Goal: Task Accomplishment & Management: Manage account settings

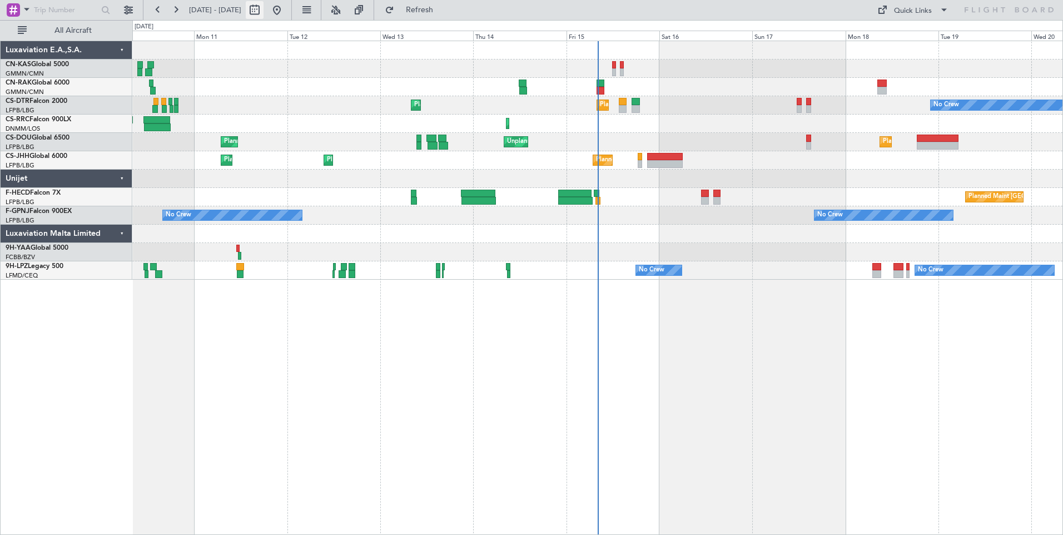
click at [264, 11] on button at bounding box center [255, 10] width 18 height 18
select select "8"
select select "2025"
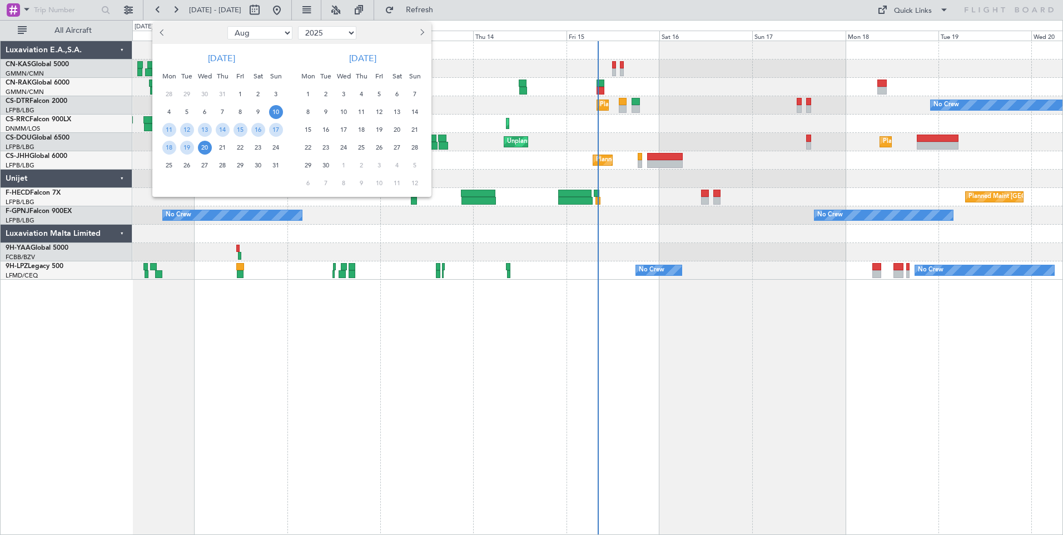
click at [280, 108] on span "10" at bounding box center [276, 112] width 14 height 14
click at [272, 143] on span "24" at bounding box center [276, 148] width 14 height 14
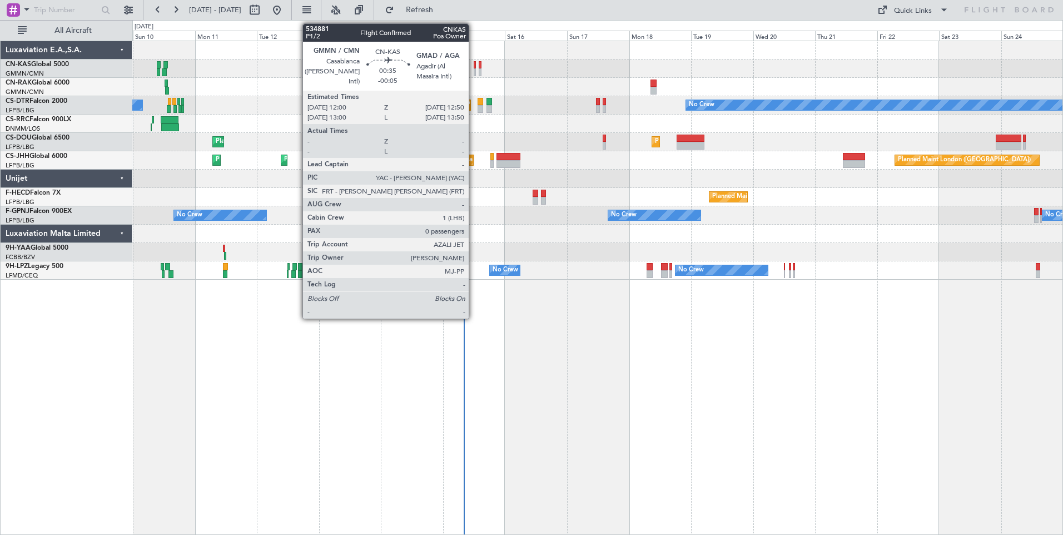
click at [474, 70] on div at bounding box center [475, 72] width 2 height 8
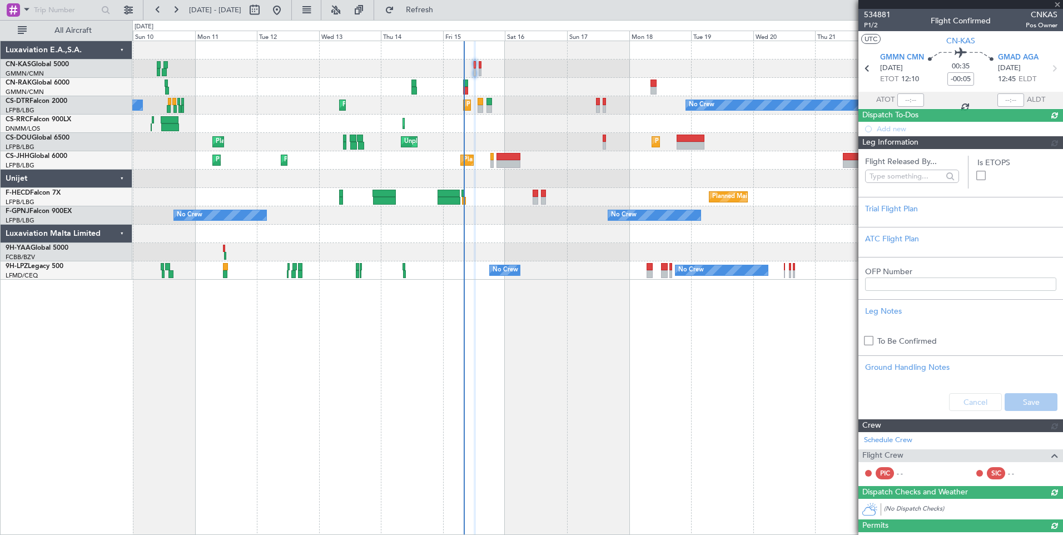
type input "[PERSON_NAME] ([PERSON_NAME])"
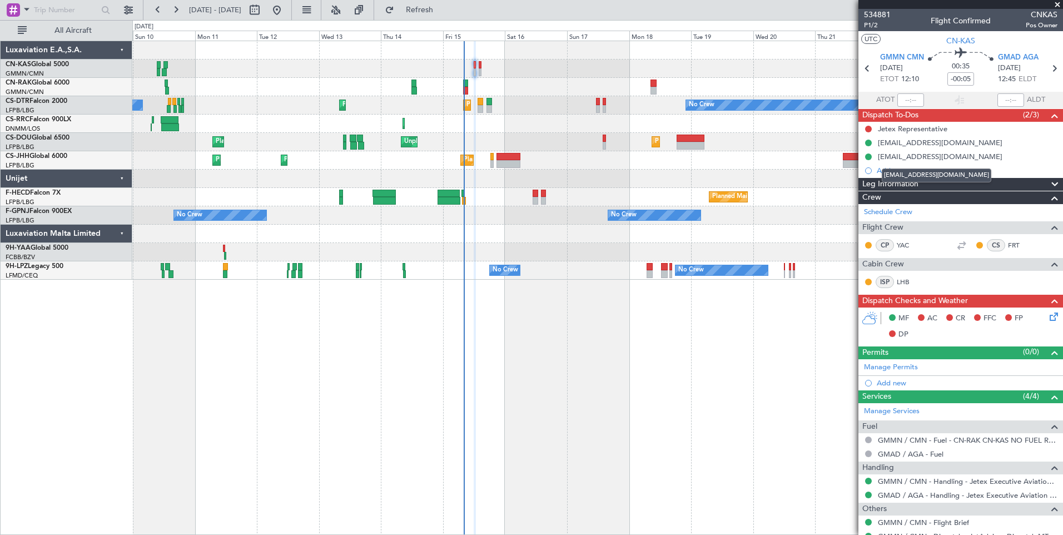
click at [893, 184] on mat-tooltip-component "[EMAIL_ADDRESS][DOMAIN_NAME]" at bounding box center [936, 175] width 125 height 29
click at [870, 184] on span "Leg Information" at bounding box center [890, 184] width 56 height 13
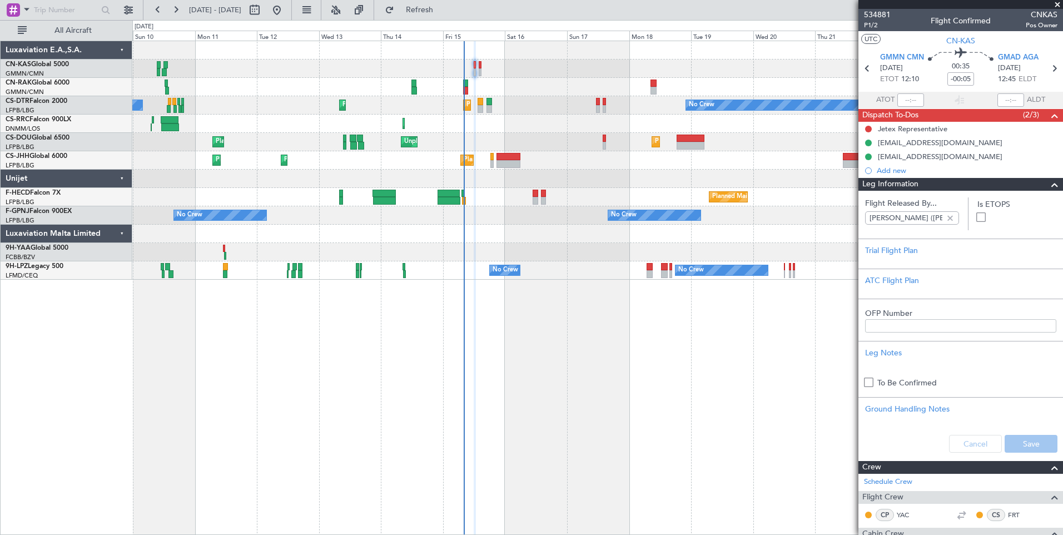
click at [870, 184] on span "Leg Information" at bounding box center [890, 184] width 56 height 13
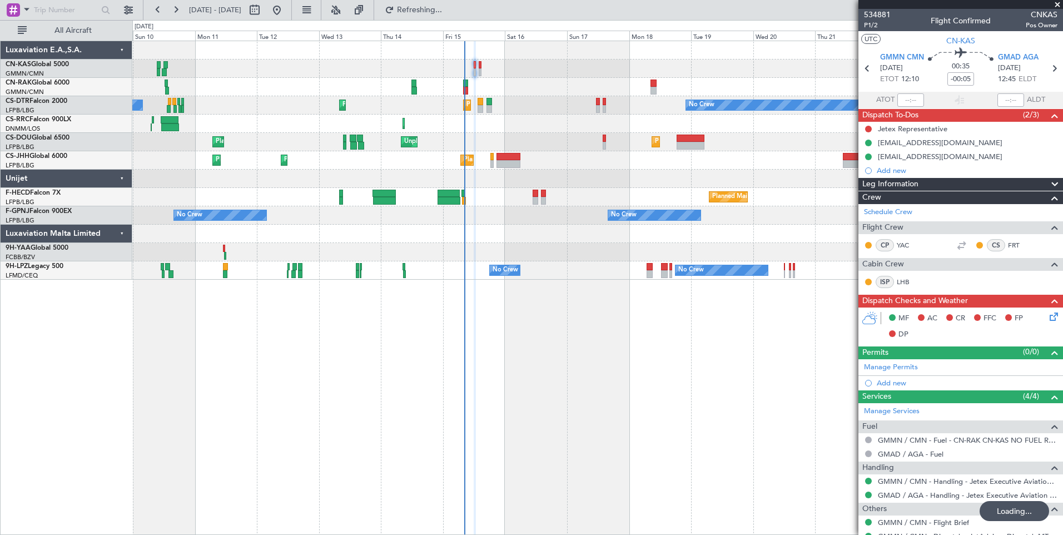
click at [968, 78] on mat-tooltip-component "Flight Time" at bounding box center [958, 86] width 51 height 29
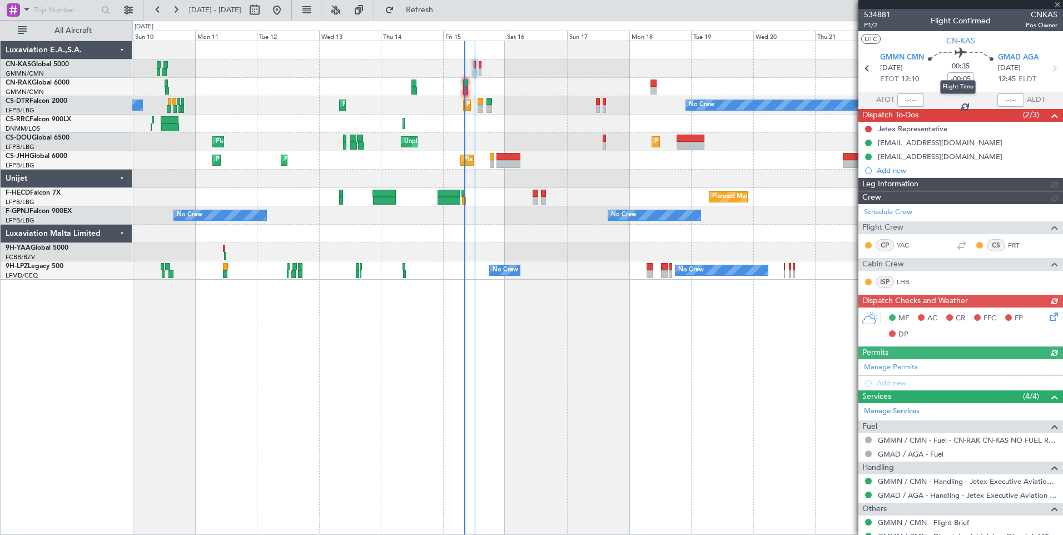
type input "[PERSON_NAME] ([PERSON_NAME])"
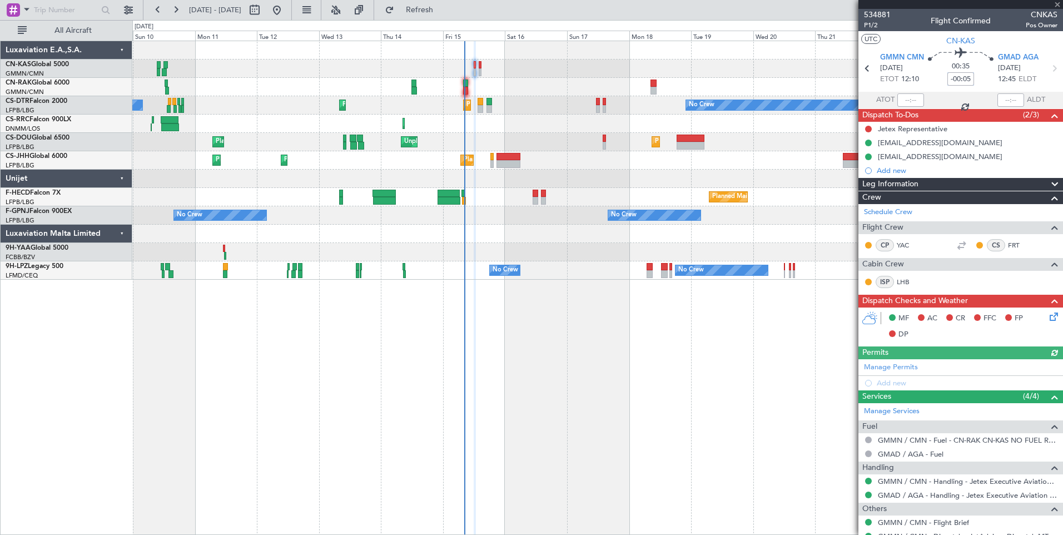
click at [962, 82] on input "-00:05" at bounding box center [961, 78] width 27 height 13
type input "+00:00"
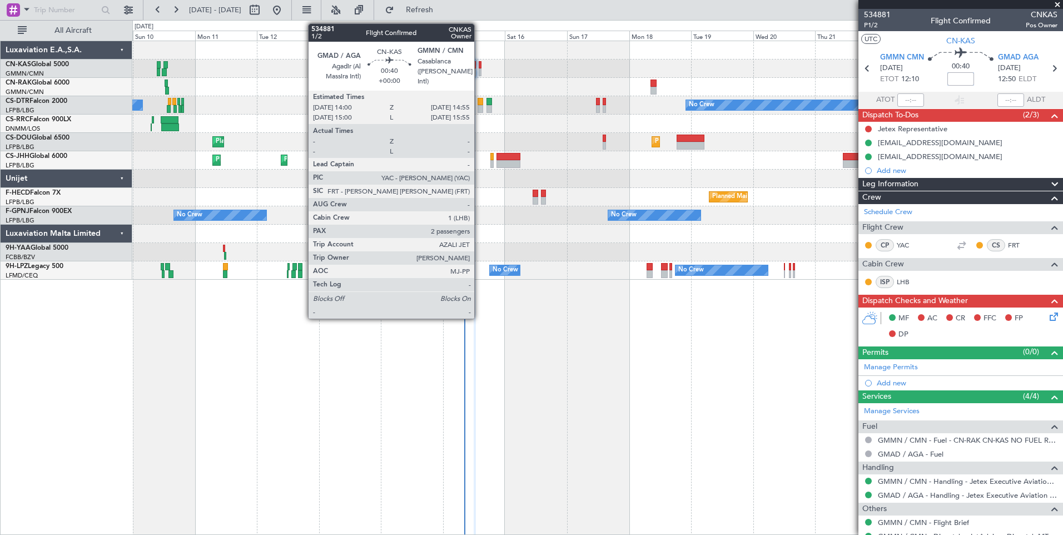
click at [479, 66] on div at bounding box center [480, 65] width 3 height 8
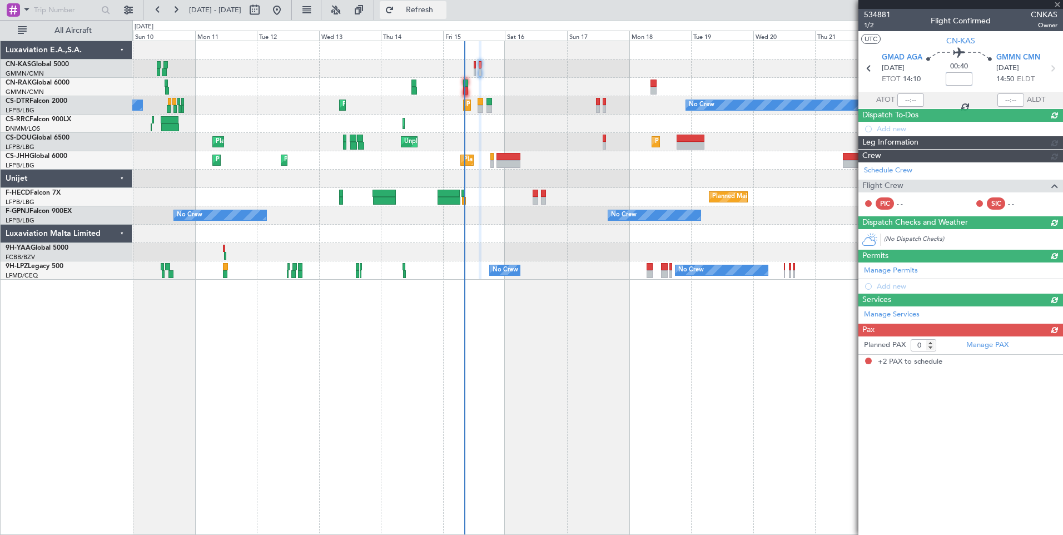
type input "2"
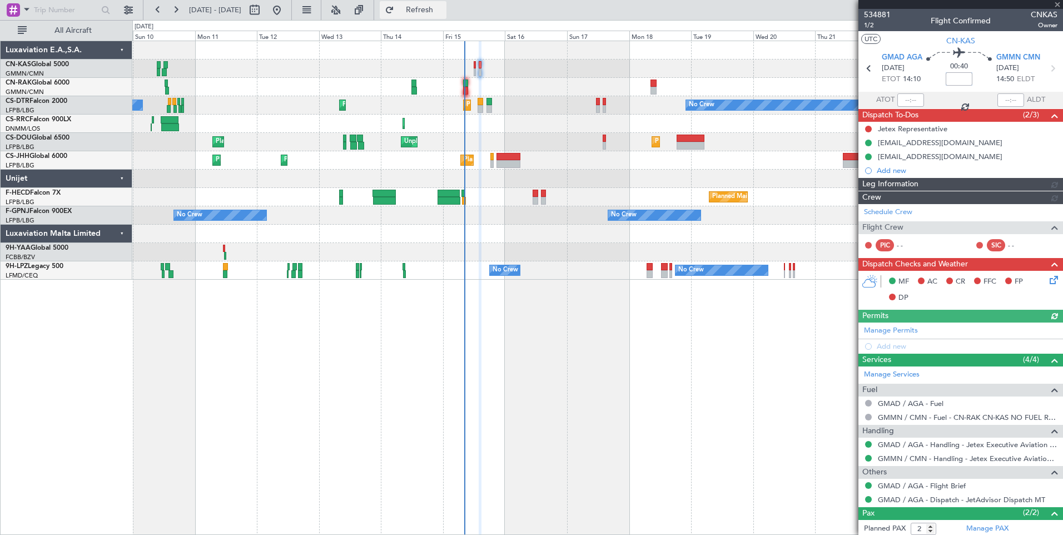
type input "[PERSON_NAME] ([PERSON_NAME])"
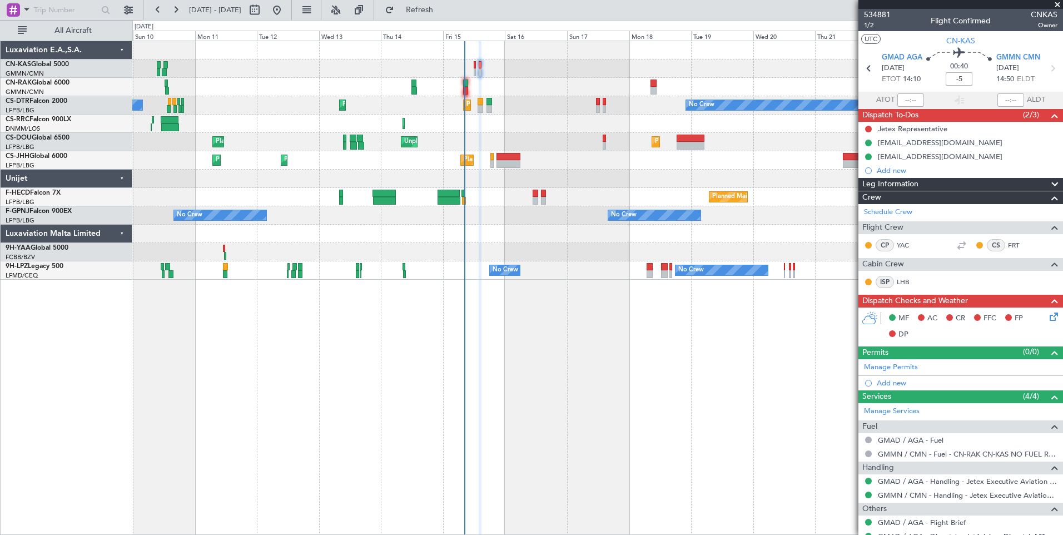
click at [562, 94] on div "Planned Maint [GEOGRAPHIC_DATA] ([GEOGRAPHIC_DATA])" at bounding box center [597, 87] width 930 height 18
type input "-00:05"
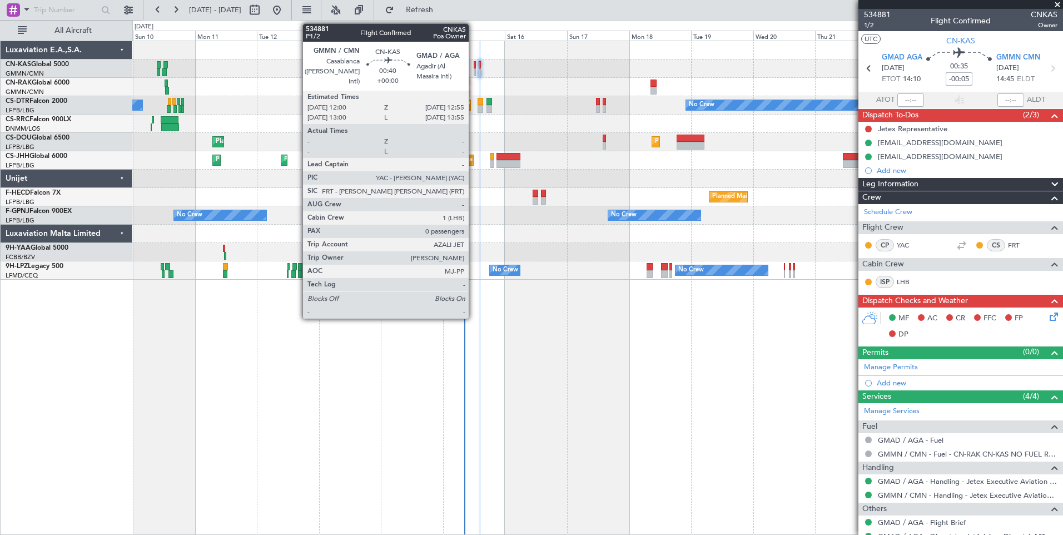
click at [474, 72] on div at bounding box center [475, 72] width 3 height 8
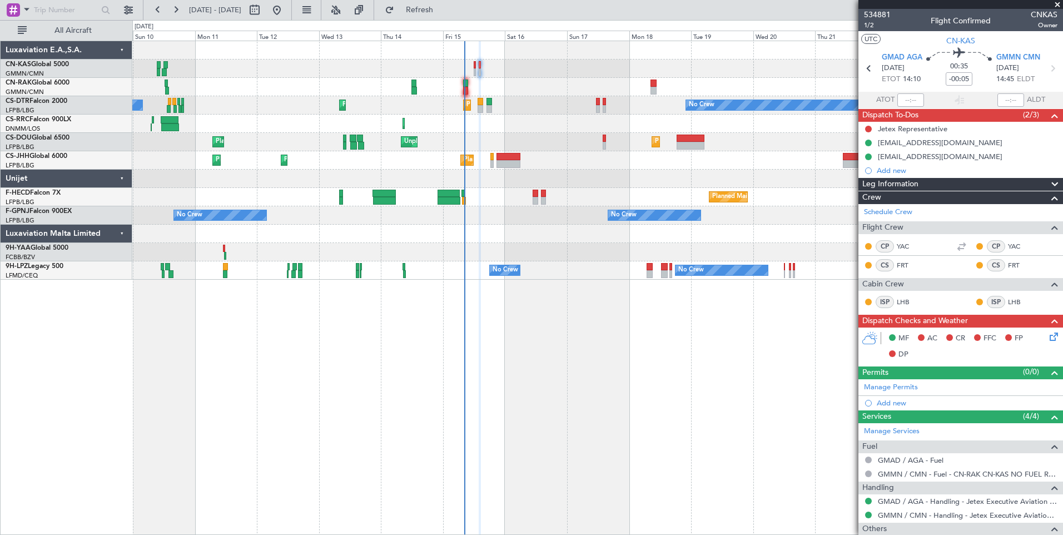
type input "[PERSON_NAME] ([PERSON_NAME])"
click at [867, 127] on button at bounding box center [868, 129] width 7 height 7
click at [873, 194] on span "Cancelled" at bounding box center [871, 194] width 32 height 11
click at [900, 181] on span "Leg Information" at bounding box center [890, 184] width 56 height 13
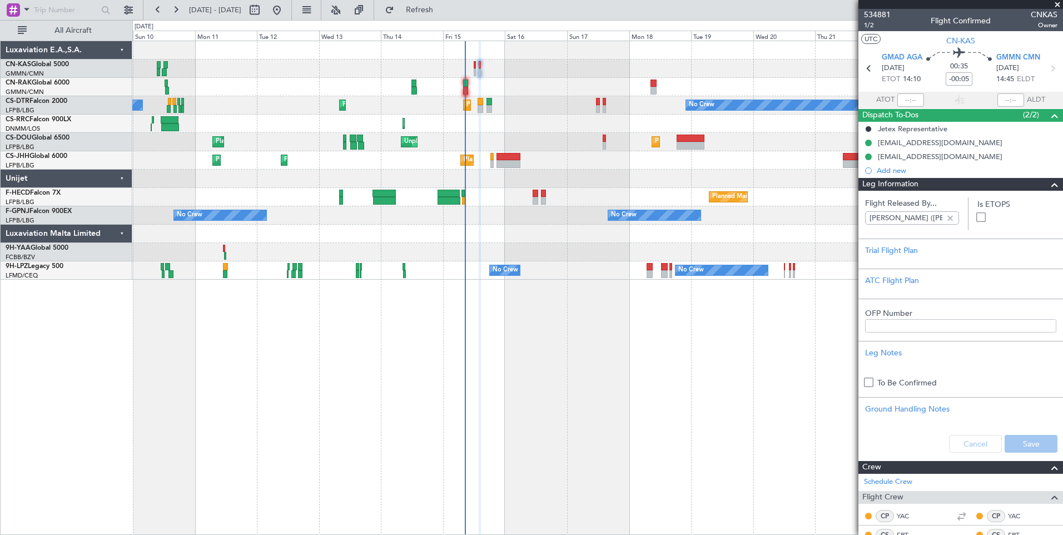
click at [900, 181] on span "Leg Information" at bounding box center [890, 184] width 56 height 13
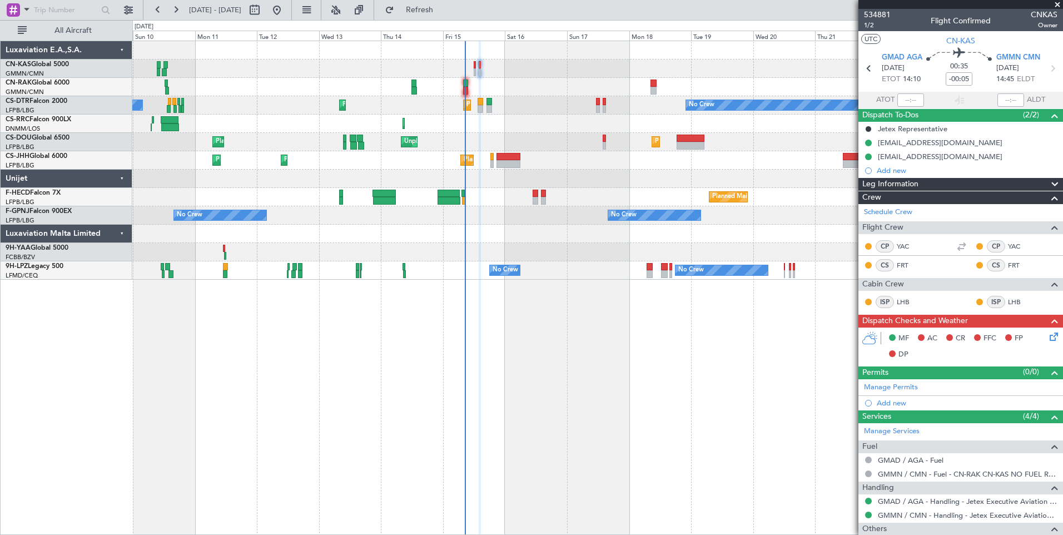
click at [1049, 335] on icon at bounding box center [1052, 334] width 9 height 9
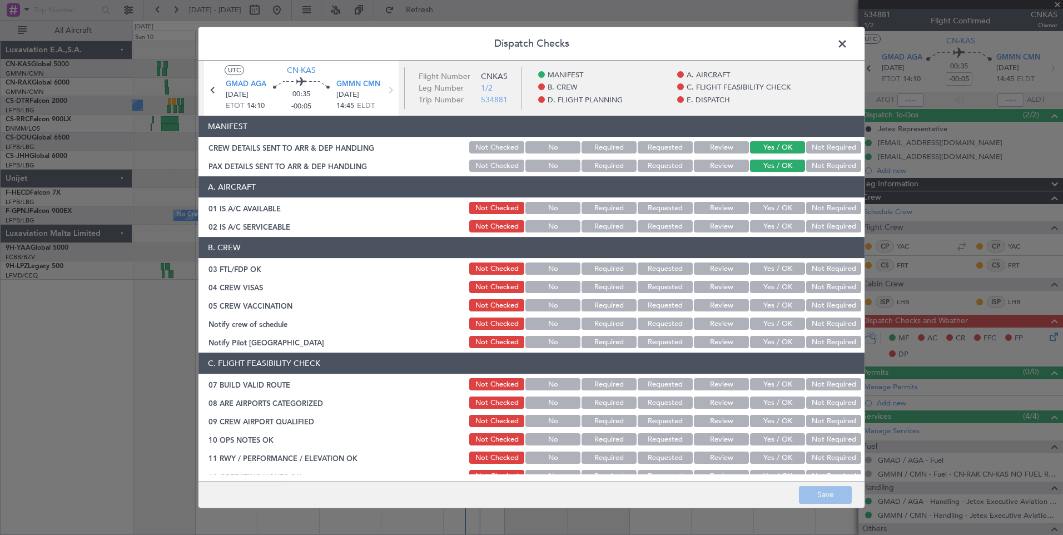
click at [779, 199] on section "A. AIRCRAFT 01 IS A/C AVAILABLE Not Checked No Required Requested Review Yes / …" at bounding box center [532, 205] width 666 height 58
click at [780, 206] on button "Yes / OK" at bounding box center [777, 208] width 55 height 12
click at [781, 225] on button "Yes / OK" at bounding box center [777, 226] width 55 height 12
click at [773, 271] on button "Yes / OK" at bounding box center [777, 268] width 55 height 12
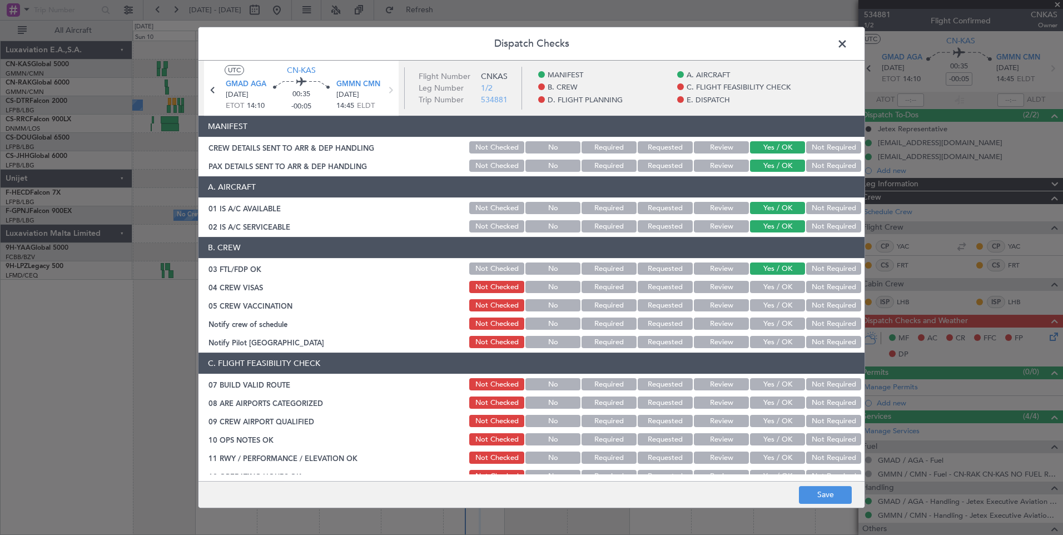
click at [773, 291] on button "Yes / OK" at bounding box center [777, 287] width 55 height 12
click at [773, 304] on button "Yes / OK" at bounding box center [777, 305] width 55 height 12
click at [790, 321] on button "Yes / OK" at bounding box center [777, 324] width 55 height 12
click at [814, 339] on button "Not Required" at bounding box center [833, 342] width 55 height 12
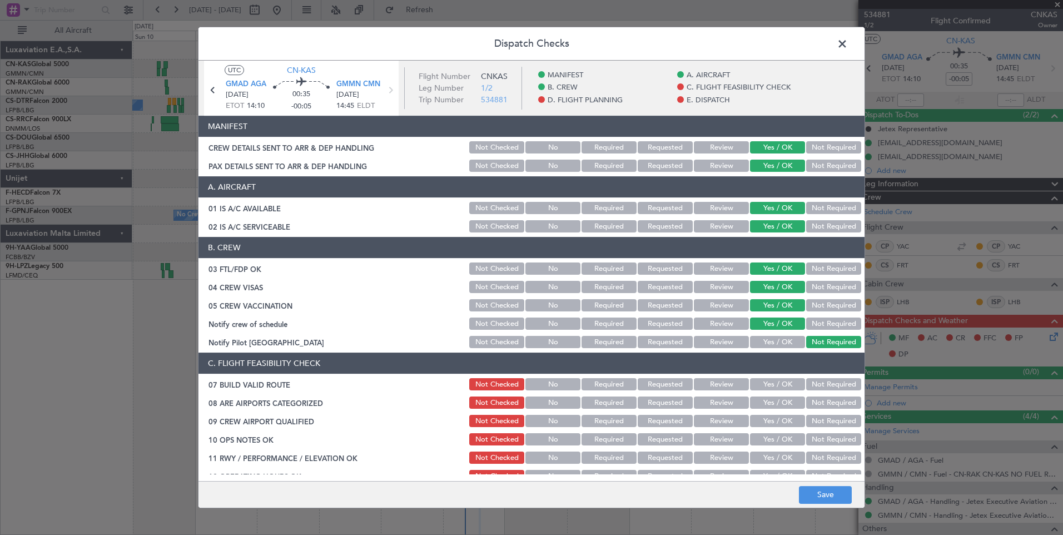
click at [759, 386] on button "Yes / OK" at bounding box center [777, 384] width 55 height 12
click at [765, 400] on button "Yes / OK" at bounding box center [777, 402] width 55 height 12
click at [770, 415] on button "Yes / OK" at bounding box center [777, 421] width 55 height 12
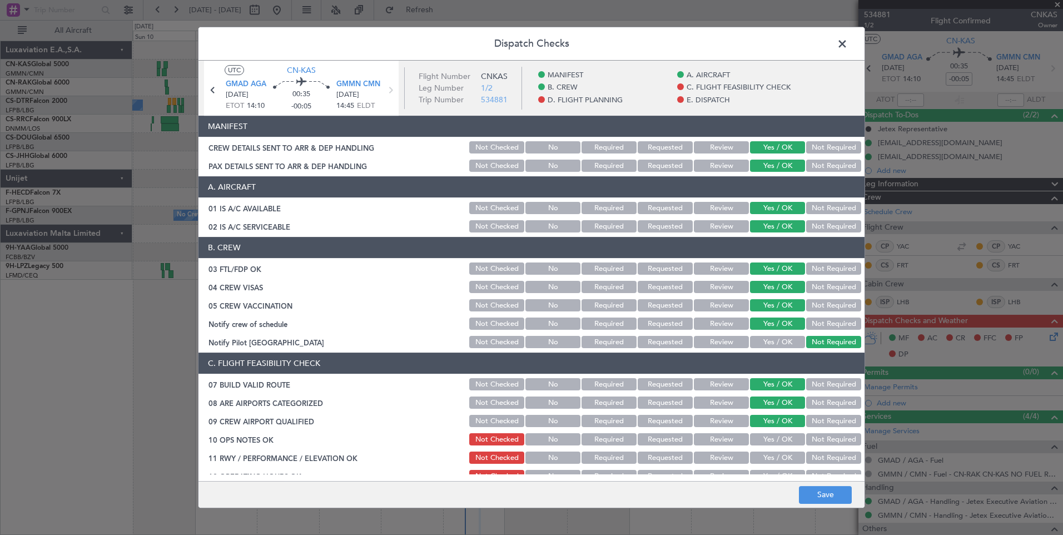
click at [771, 434] on button "Yes / OK" at bounding box center [777, 439] width 55 height 12
click at [772, 452] on button "Yes / OK" at bounding box center [777, 458] width 55 height 12
click at [775, 470] on button "Yes / OK" at bounding box center [777, 476] width 55 height 12
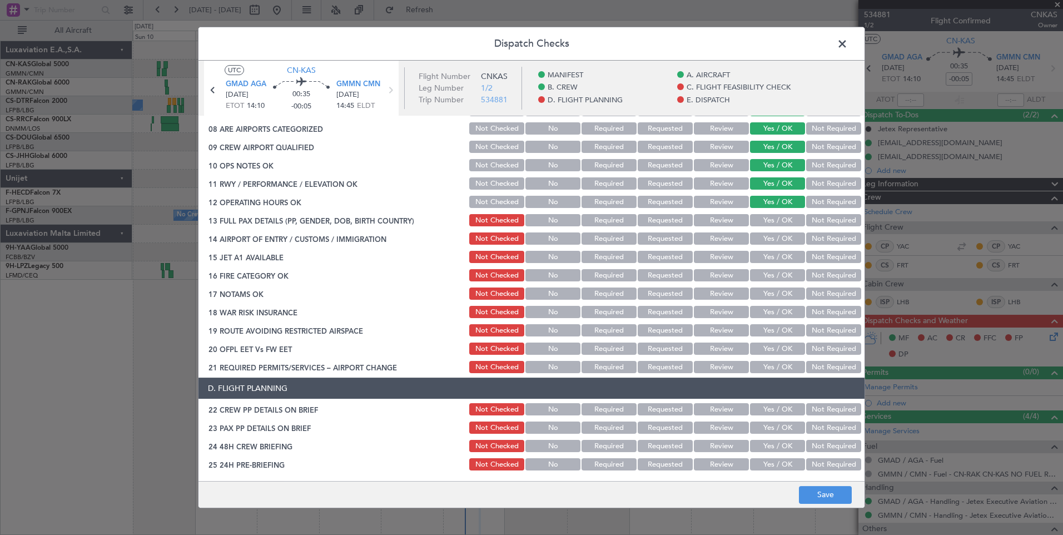
scroll to position [311, 0]
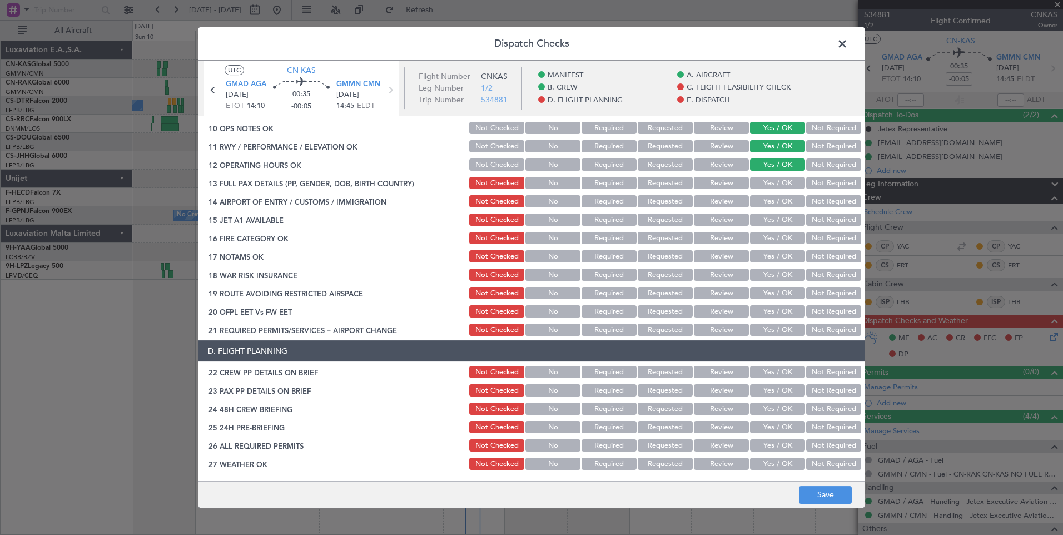
click at [764, 182] on button "Yes / OK" at bounding box center [777, 183] width 55 height 12
click at [769, 199] on button "Yes / OK" at bounding box center [777, 201] width 55 height 12
click at [769, 217] on button "Yes / OK" at bounding box center [777, 220] width 55 height 12
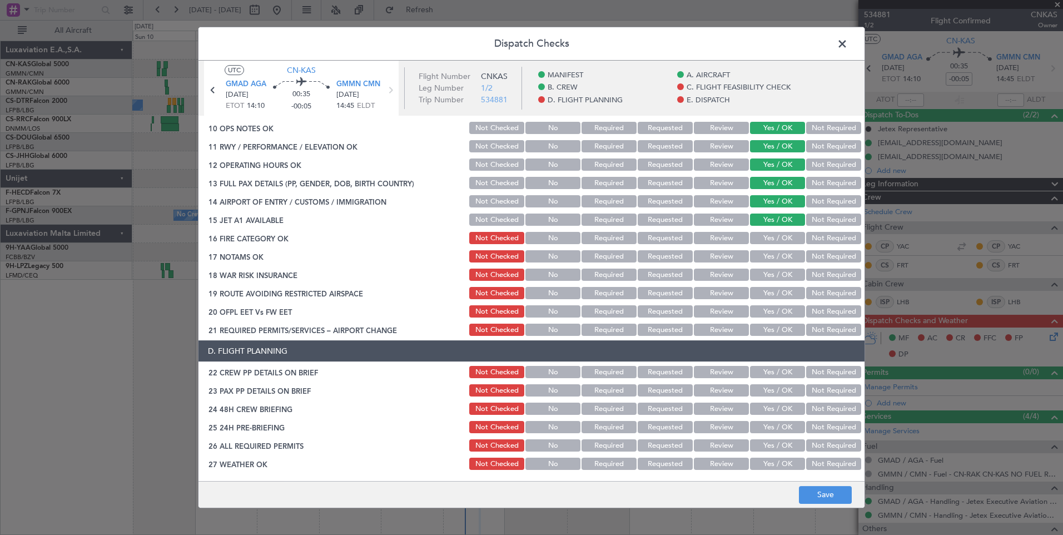
click at [769, 241] on button "Yes / OK" at bounding box center [777, 238] width 55 height 12
click at [769, 255] on button "Yes / OK" at bounding box center [777, 256] width 55 height 12
click at [769, 274] on button "Yes / OK" at bounding box center [777, 275] width 55 height 12
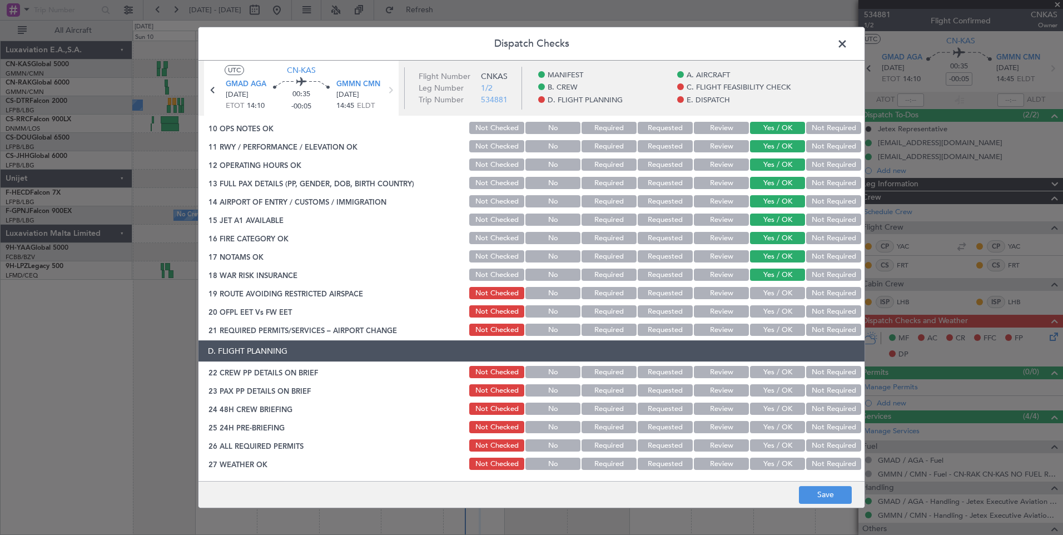
click at [769, 299] on button "Yes / OK" at bounding box center [777, 293] width 55 height 12
click at [769, 316] on button "Yes / OK" at bounding box center [777, 311] width 55 height 12
click at [769, 330] on button "Yes / OK" at bounding box center [777, 330] width 55 height 12
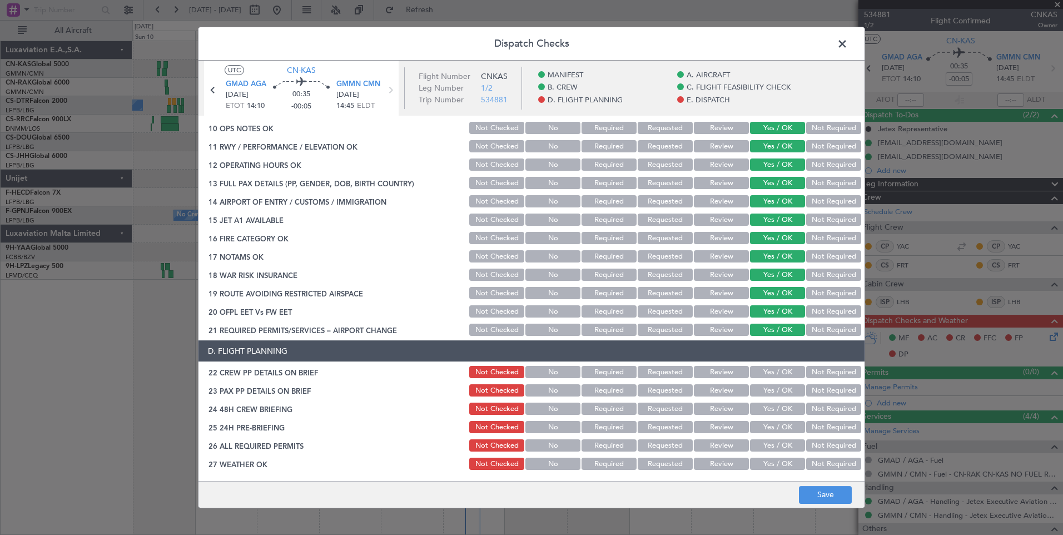
click at [774, 371] on button "Yes / OK" at bounding box center [777, 372] width 55 height 12
click at [774, 394] on button "Yes / OK" at bounding box center [777, 390] width 55 height 12
click at [774, 407] on button "Yes / OK" at bounding box center [777, 409] width 55 height 12
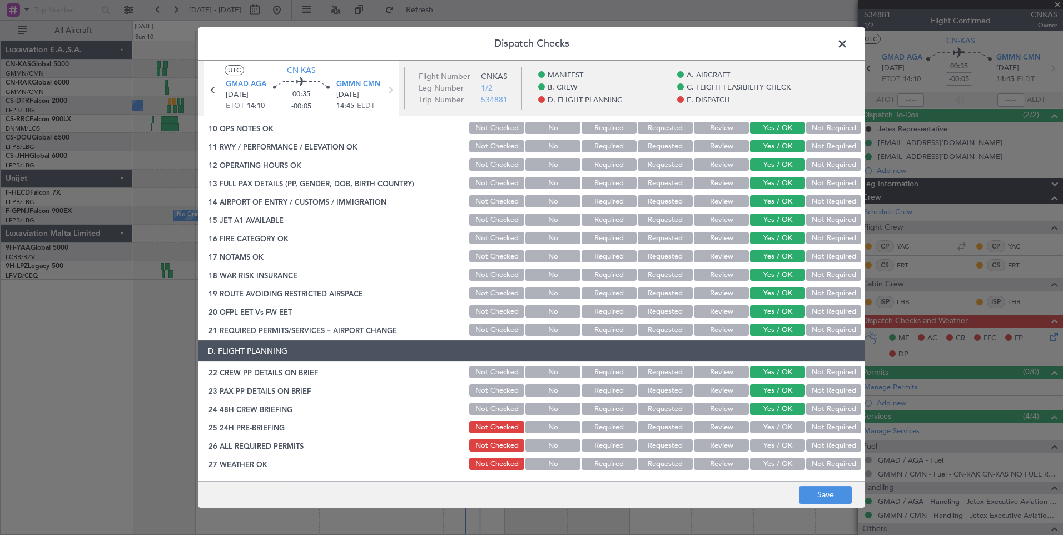
click at [770, 429] on button "Yes / OK" at bounding box center [777, 427] width 55 height 12
click at [770, 452] on button "Yes / OK" at bounding box center [777, 445] width 55 height 12
click at [770, 463] on button "Yes / OK" at bounding box center [777, 464] width 55 height 12
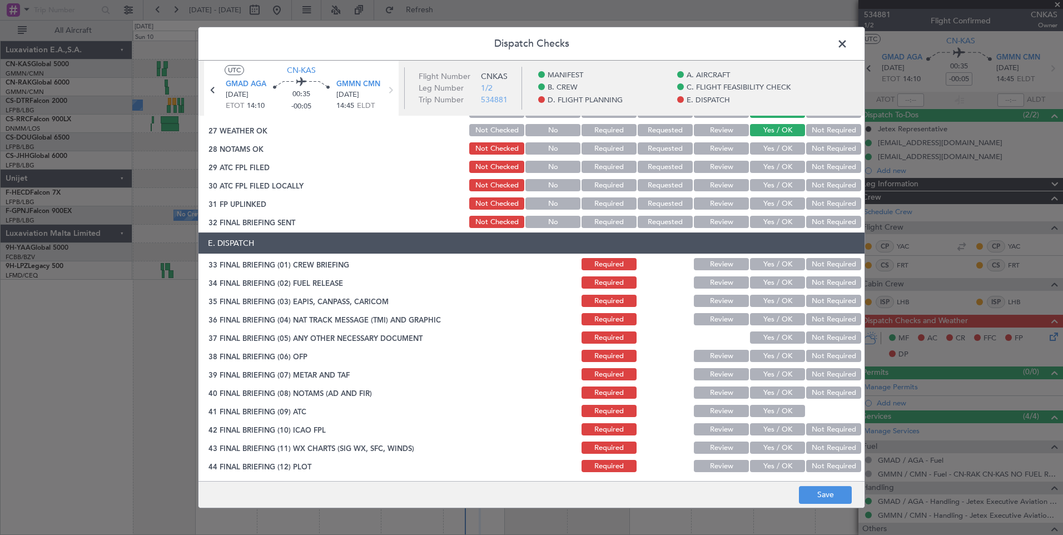
scroll to position [648, 0]
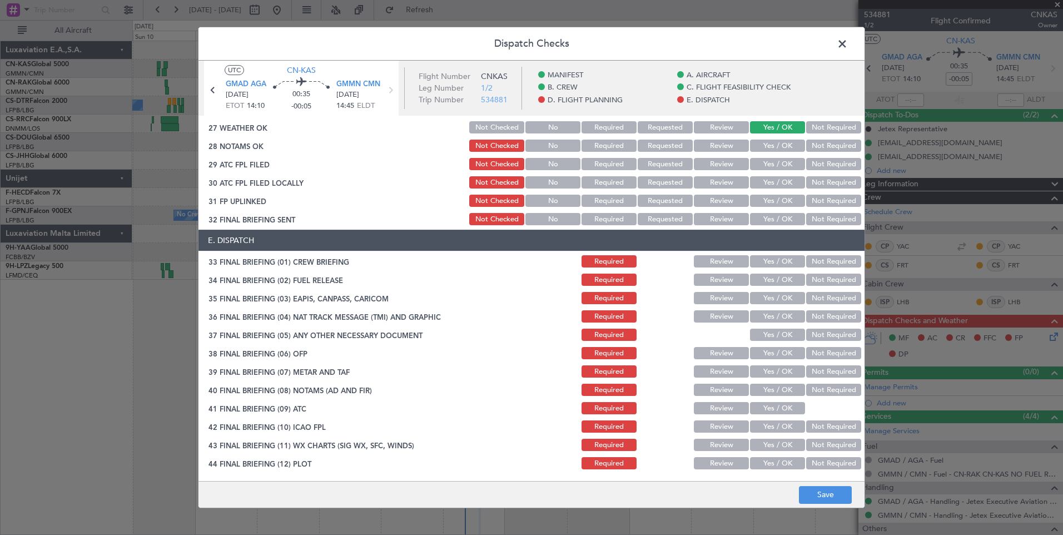
click at [765, 146] on button "Yes / OK" at bounding box center [777, 146] width 55 height 12
click at [766, 170] on button "Yes / OK" at bounding box center [777, 164] width 55 height 12
click at [766, 187] on button "Yes / OK" at bounding box center [777, 182] width 55 height 12
click at [766, 200] on button "Yes / OK" at bounding box center [777, 201] width 55 height 12
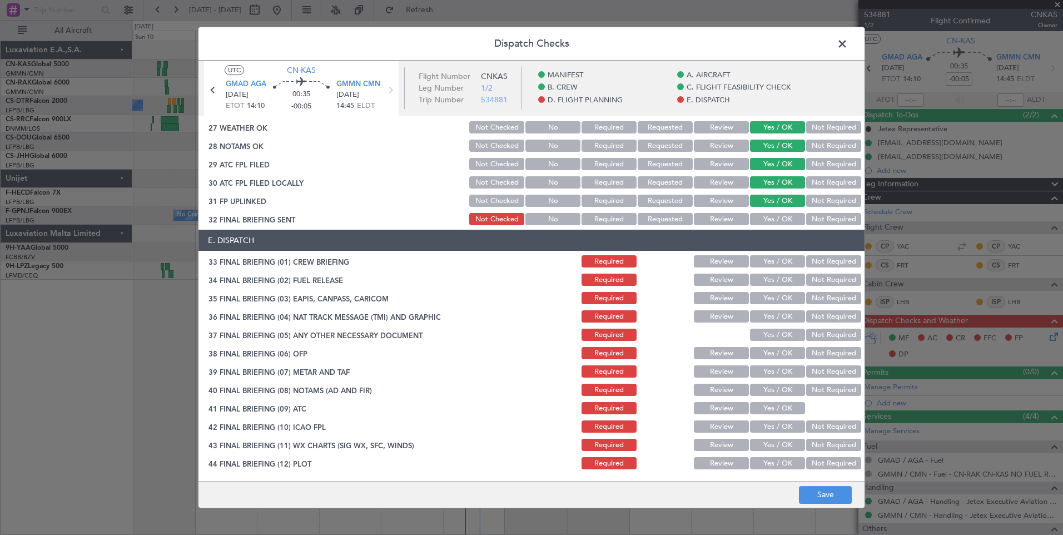
click at [766, 218] on button "Yes / OK" at bounding box center [777, 219] width 55 height 12
click at [765, 257] on button "Yes / OK" at bounding box center [777, 261] width 55 height 12
click at [771, 286] on button "Yes / OK" at bounding box center [777, 280] width 55 height 12
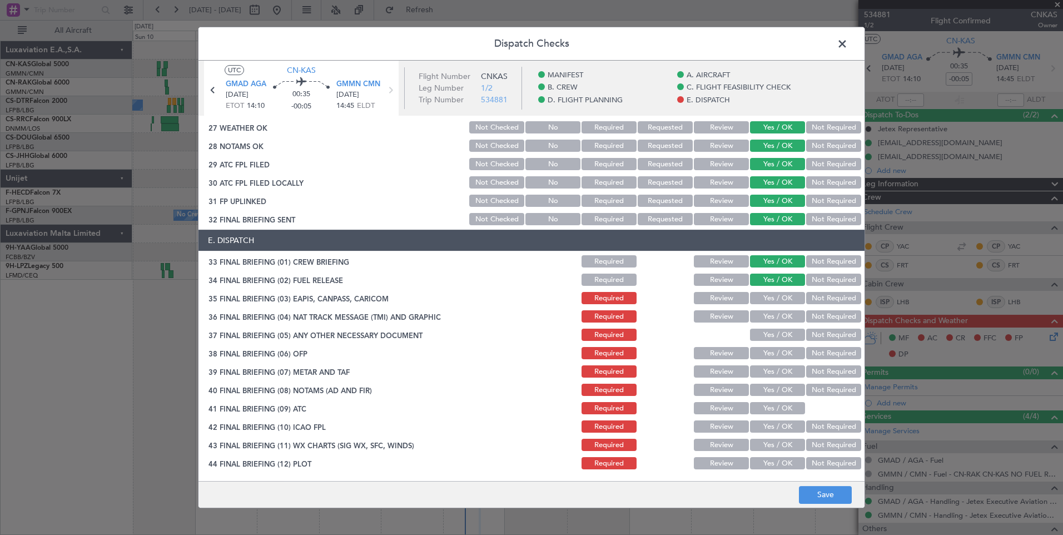
click at [771, 299] on button "Yes / OK" at bounding box center [777, 298] width 55 height 12
click at [774, 320] on button "Yes / OK" at bounding box center [777, 316] width 55 height 12
click at [777, 341] on button "Yes / OK" at bounding box center [777, 335] width 55 height 12
click at [777, 364] on div "Yes / OK" at bounding box center [776, 372] width 56 height 16
click at [770, 355] on button "Yes / OK" at bounding box center [777, 353] width 55 height 12
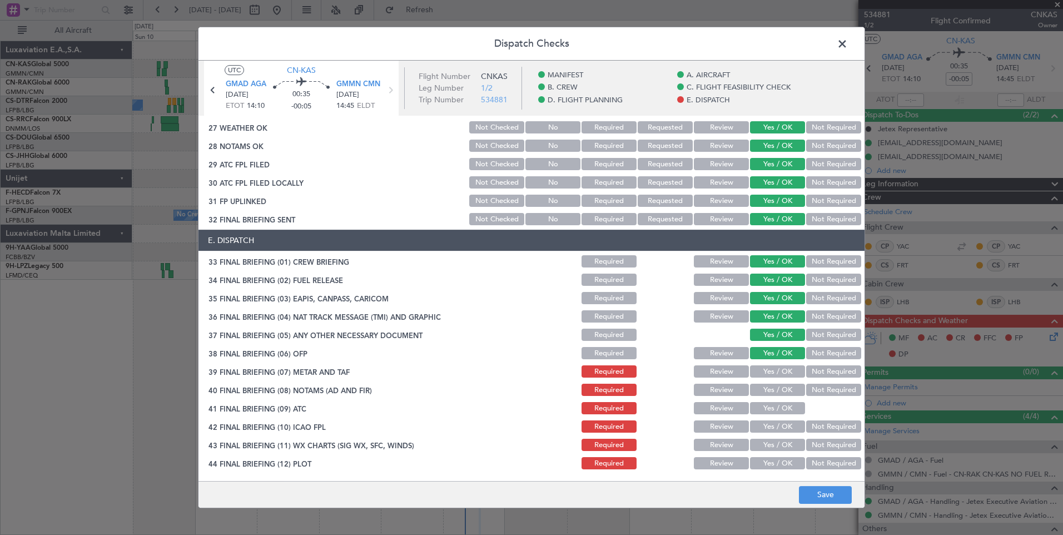
click at [770, 378] on button "Yes / OK" at bounding box center [777, 371] width 55 height 12
click at [770, 400] on section "E. DISPATCH 33 FINAL BRIEFING (01) CREW BRIEFING Required Review Yes / OK Not R…" at bounding box center [532, 350] width 666 height 241
click at [766, 393] on button "Yes / OK" at bounding box center [777, 390] width 55 height 12
click at [764, 412] on button "Yes / OK" at bounding box center [777, 408] width 55 height 12
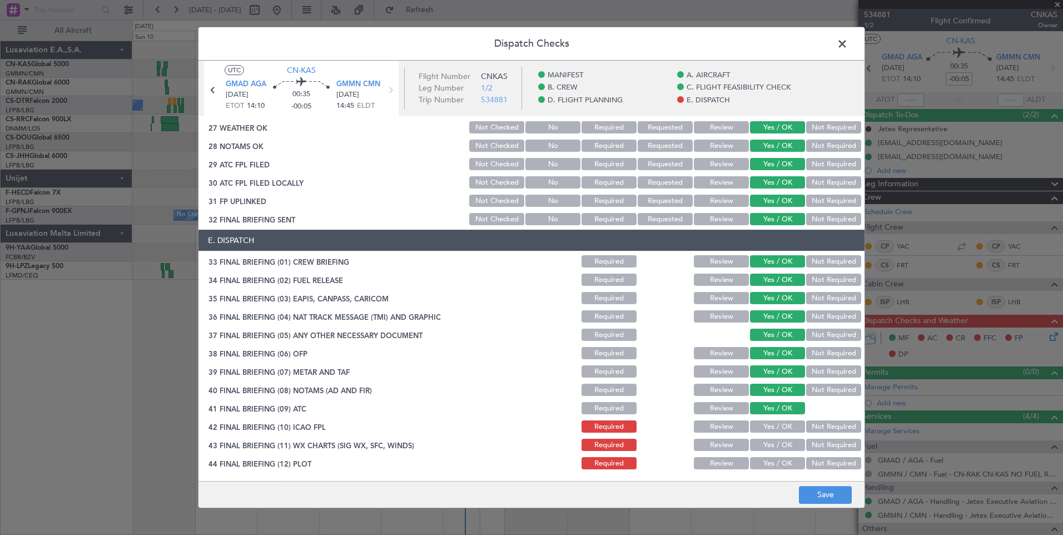
click at [764, 423] on button "Yes / OK" at bounding box center [777, 426] width 55 height 12
click at [769, 438] on div "Yes / OK" at bounding box center [776, 445] width 56 height 16
click at [765, 444] on button "Yes / OK" at bounding box center [777, 445] width 55 height 12
click at [767, 460] on button "Yes / OK" at bounding box center [777, 463] width 55 height 12
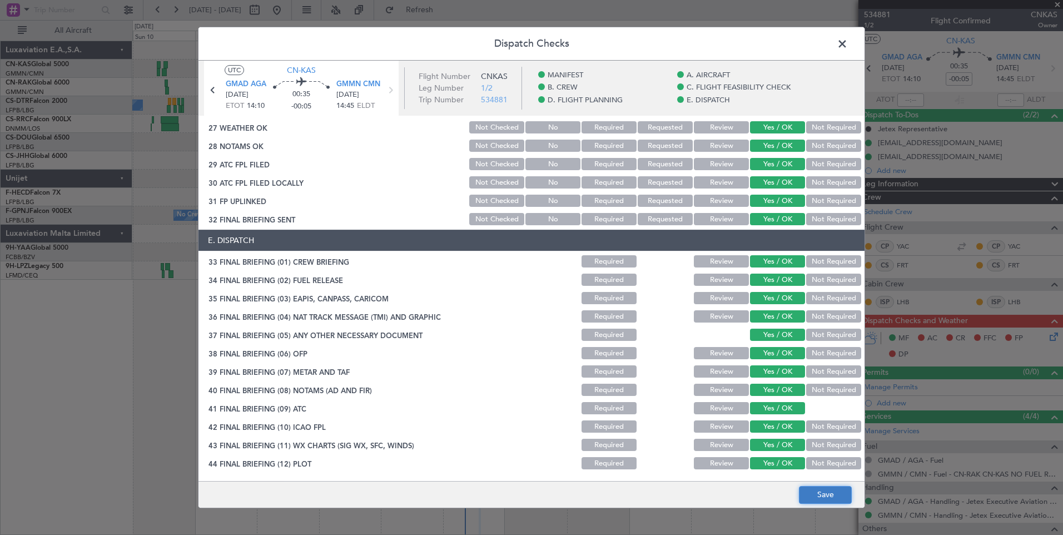
click at [815, 495] on button "Save" at bounding box center [825, 495] width 53 height 18
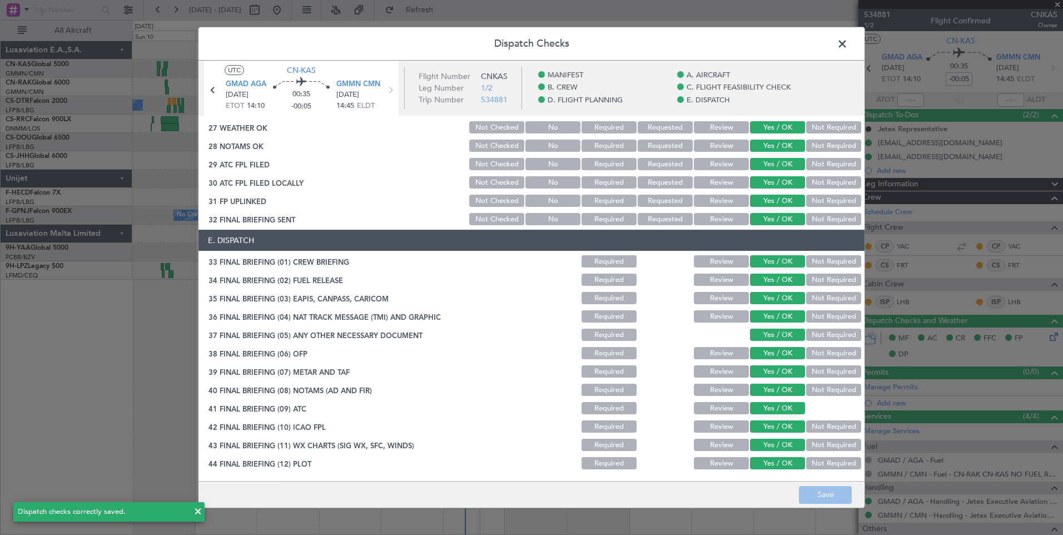
click at [848, 46] on span at bounding box center [848, 47] width 0 height 22
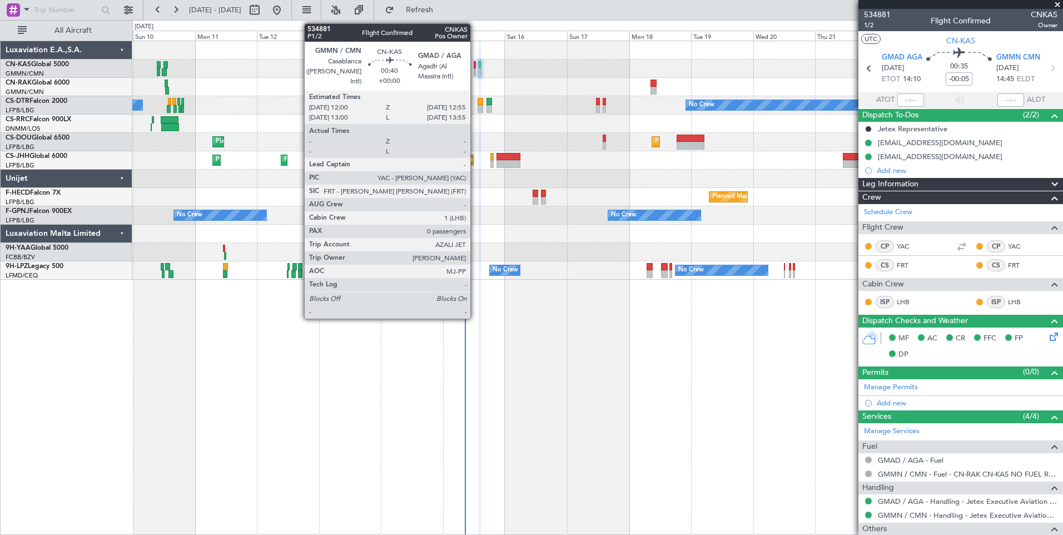
click at [475, 70] on div at bounding box center [475, 72] width 3 height 8
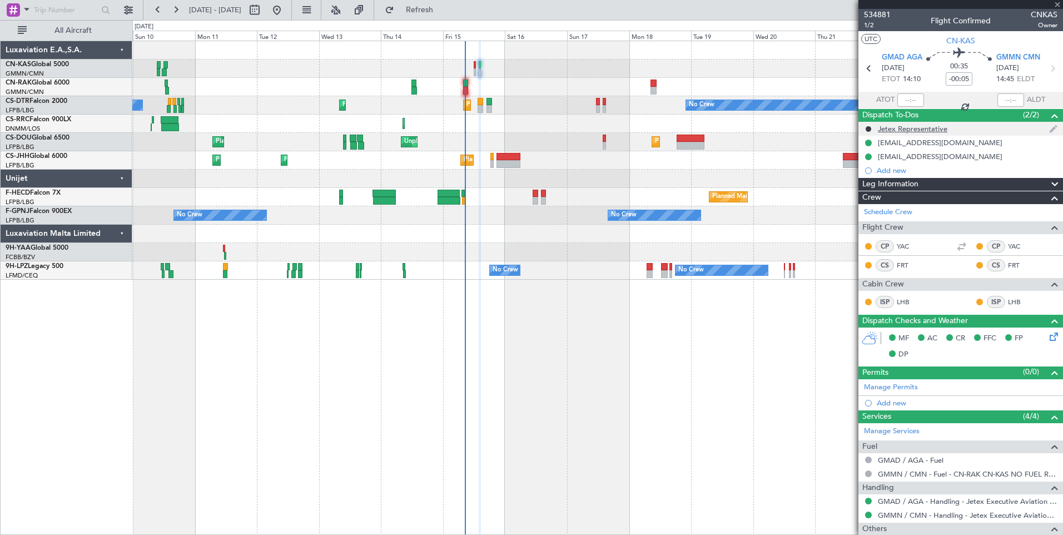
type input "0"
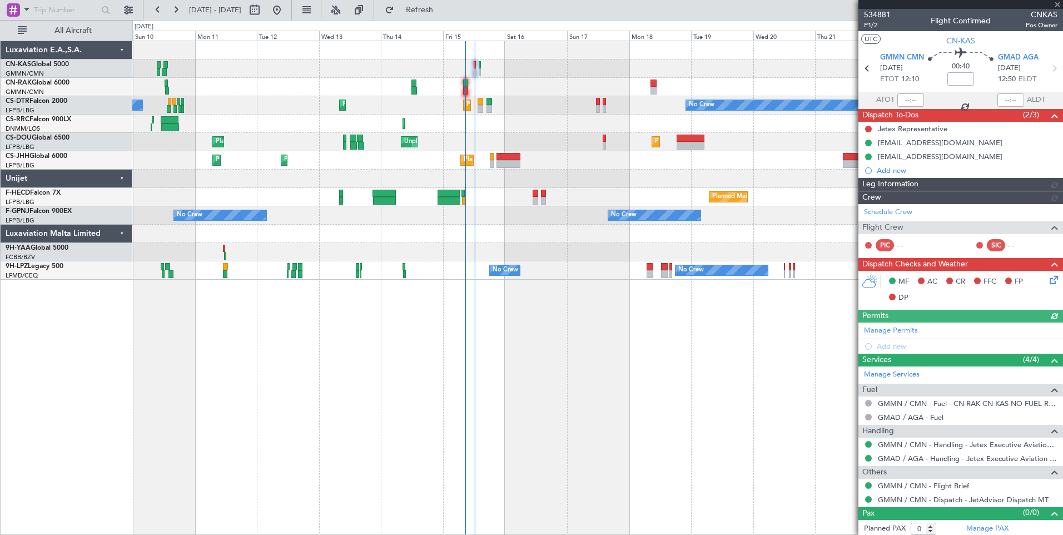
type input "[PERSON_NAME] ([PERSON_NAME])"
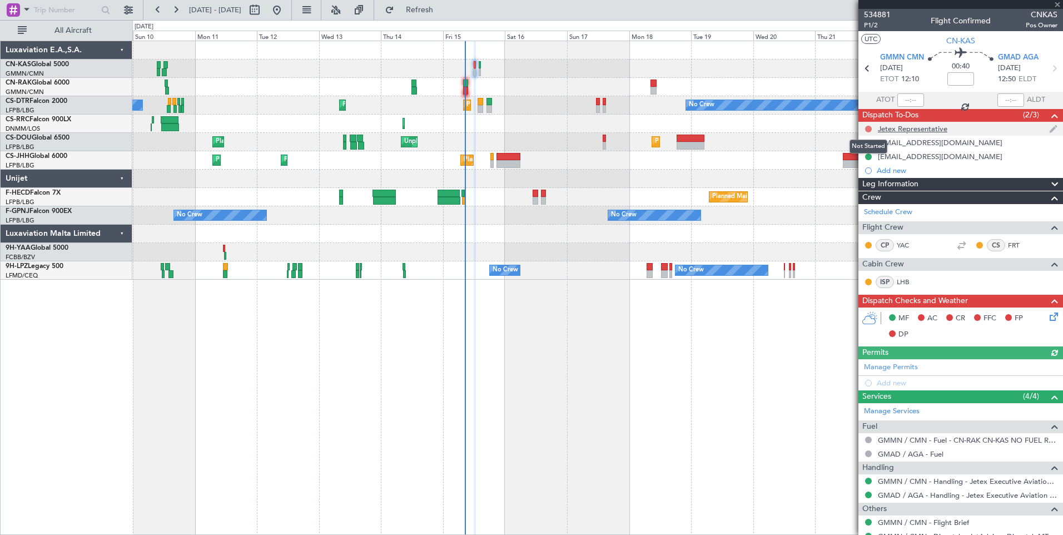
click at [869, 128] on button at bounding box center [868, 129] width 7 height 7
click at [867, 177] on span "Completed" at bounding box center [873, 177] width 37 height 11
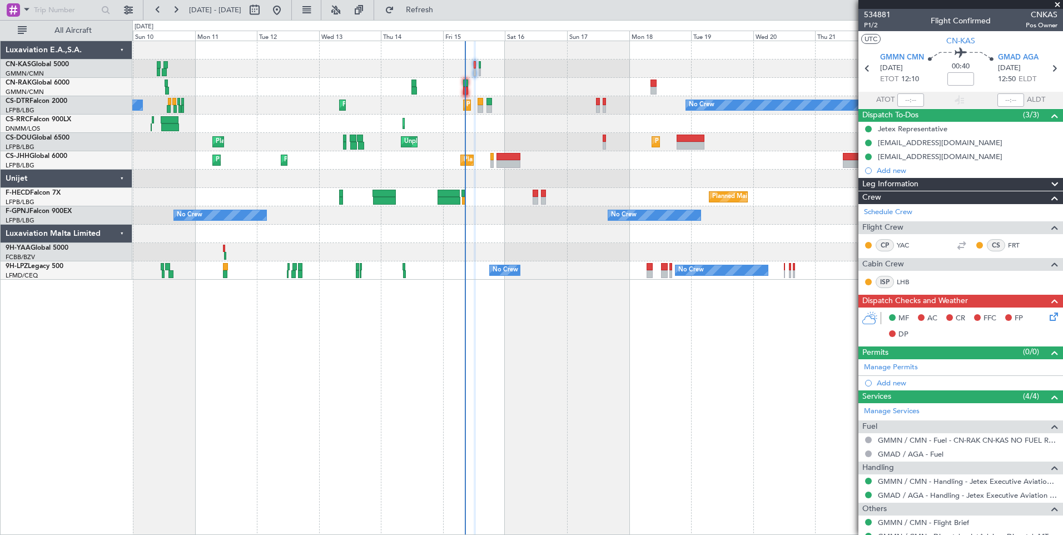
click at [1048, 319] on icon at bounding box center [1052, 314] width 9 height 9
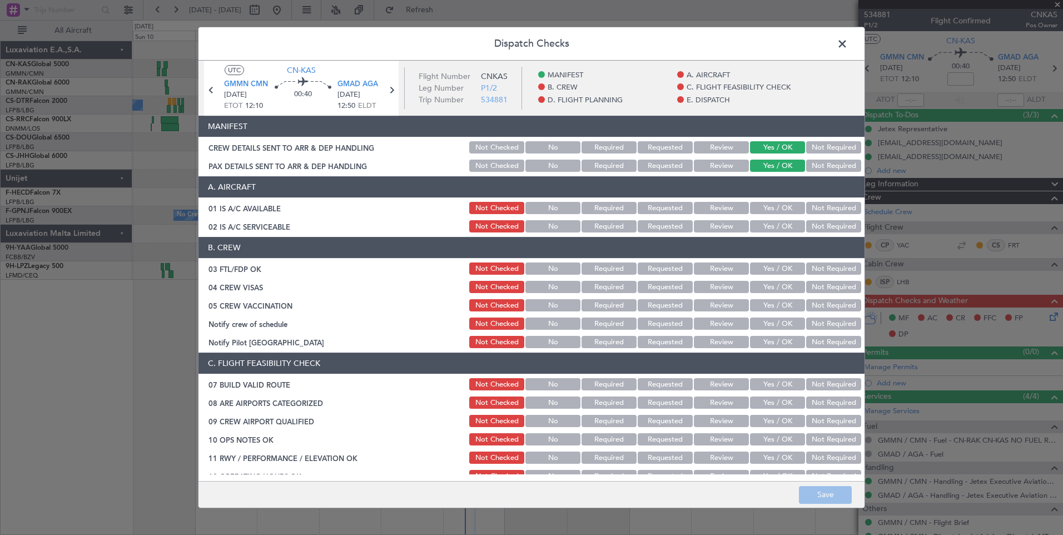
click at [765, 209] on button "Yes / OK" at bounding box center [777, 208] width 55 height 12
click at [766, 223] on button "Yes / OK" at bounding box center [777, 226] width 55 height 12
click at [766, 267] on button "Yes / OK" at bounding box center [777, 268] width 55 height 12
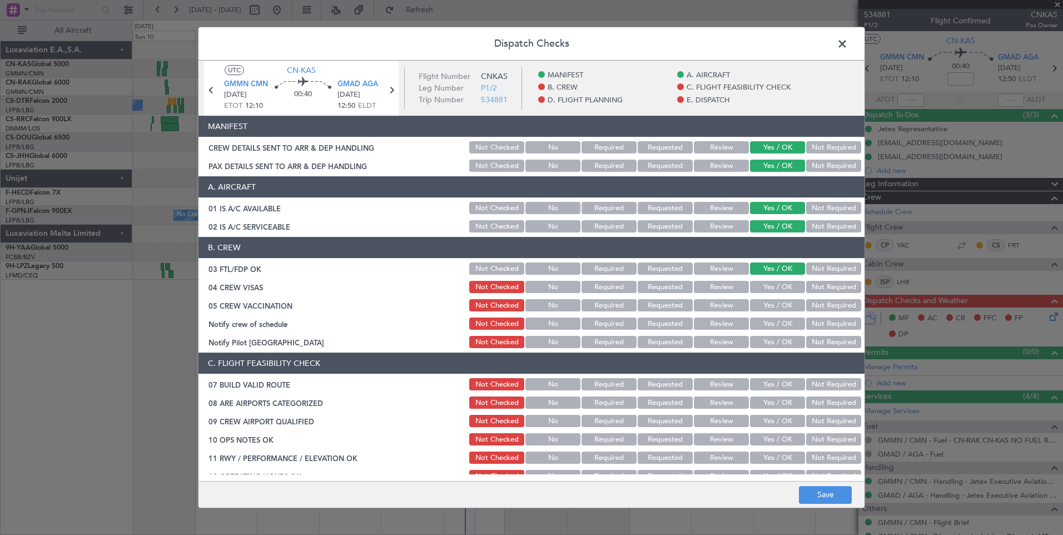
click at [770, 287] on button "Yes / OK" at bounding box center [777, 287] width 55 height 12
click at [771, 300] on button "Yes / OK" at bounding box center [777, 305] width 55 height 12
click at [777, 324] on button "Yes / OK" at bounding box center [777, 324] width 55 height 12
click at [821, 338] on button "Not Required" at bounding box center [833, 342] width 55 height 12
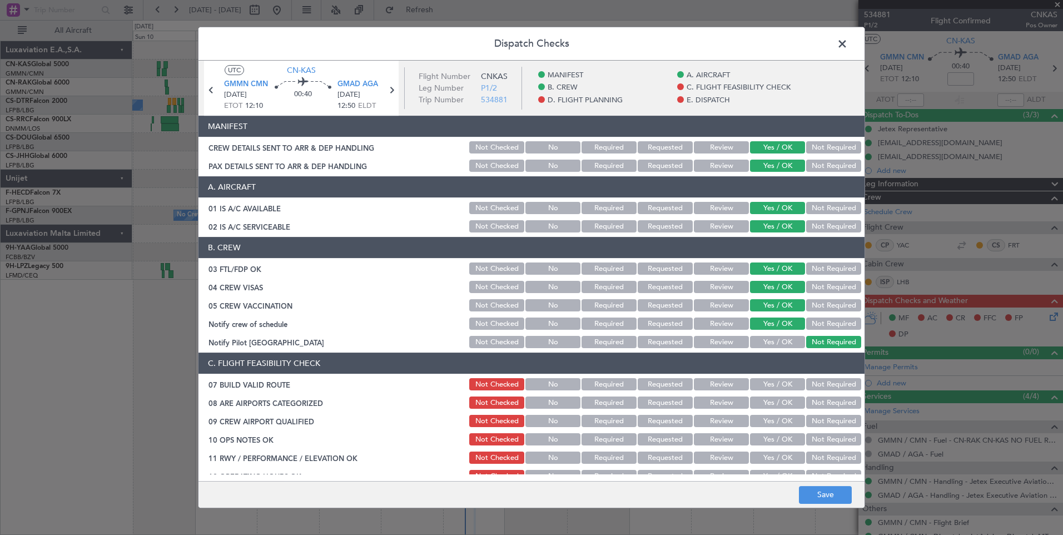
click at [781, 383] on button "Yes / OK" at bounding box center [777, 384] width 55 height 12
click at [781, 406] on button "Yes / OK" at bounding box center [777, 402] width 55 height 12
click at [781, 424] on button "Yes / OK" at bounding box center [777, 421] width 55 height 12
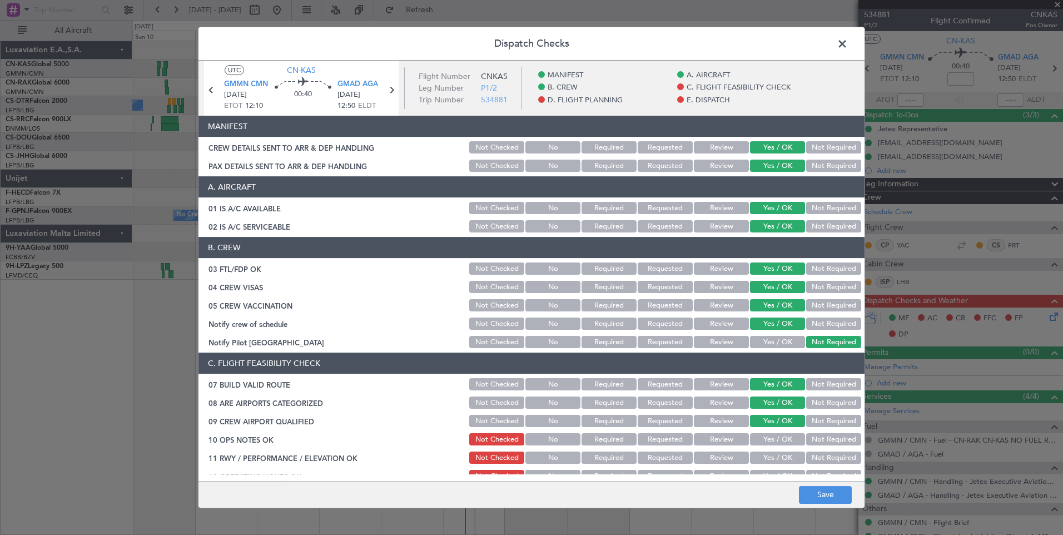
click at [783, 445] on button "Yes / OK" at bounding box center [777, 439] width 55 height 12
click at [784, 468] on section "C. FLIGHT FEASIBILITY CHECK 07 BUILD VALID ROUTE Not Checked No Required Reques…" at bounding box center [532, 501] width 666 height 296
click at [781, 460] on button "Yes / OK" at bounding box center [777, 458] width 55 height 12
click at [780, 470] on button "Yes / OK" at bounding box center [777, 476] width 55 height 12
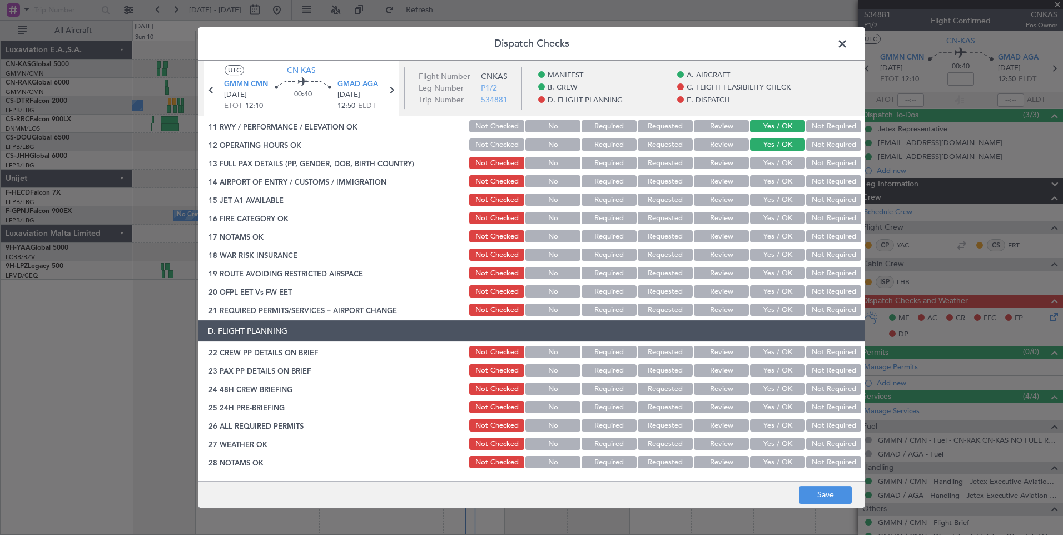
scroll to position [340, 0]
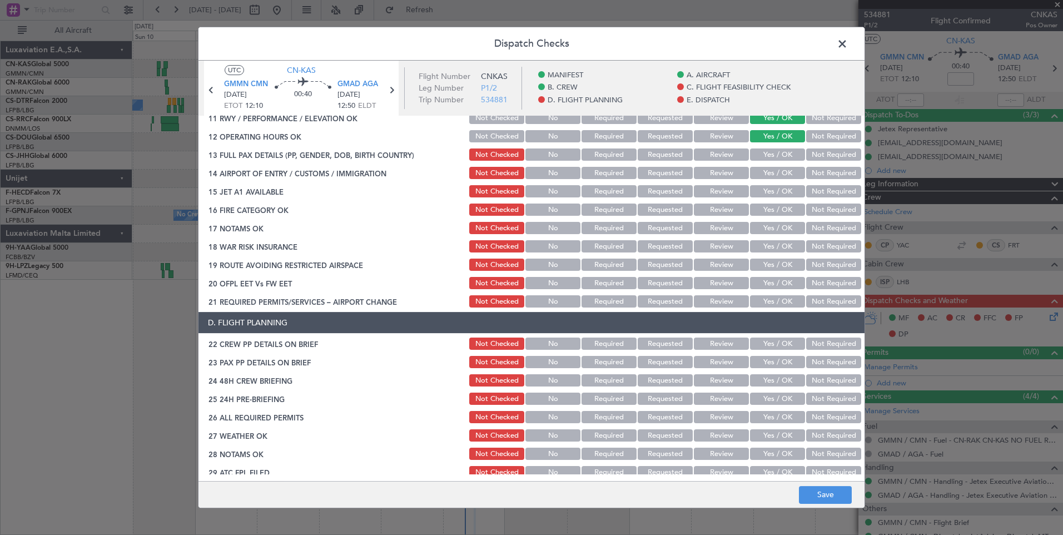
click at [772, 153] on button "Yes / OK" at bounding box center [777, 154] width 55 height 12
click at [779, 174] on button "Yes / OK" at bounding box center [777, 173] width 55 height 12
click at [782, 195] on button "Yes / OK" at bounding box center [777, 191] width 55 height 12
click at [785, 211] on button "Yes / OK" at bounding box center [777, 210] width 55 height 12
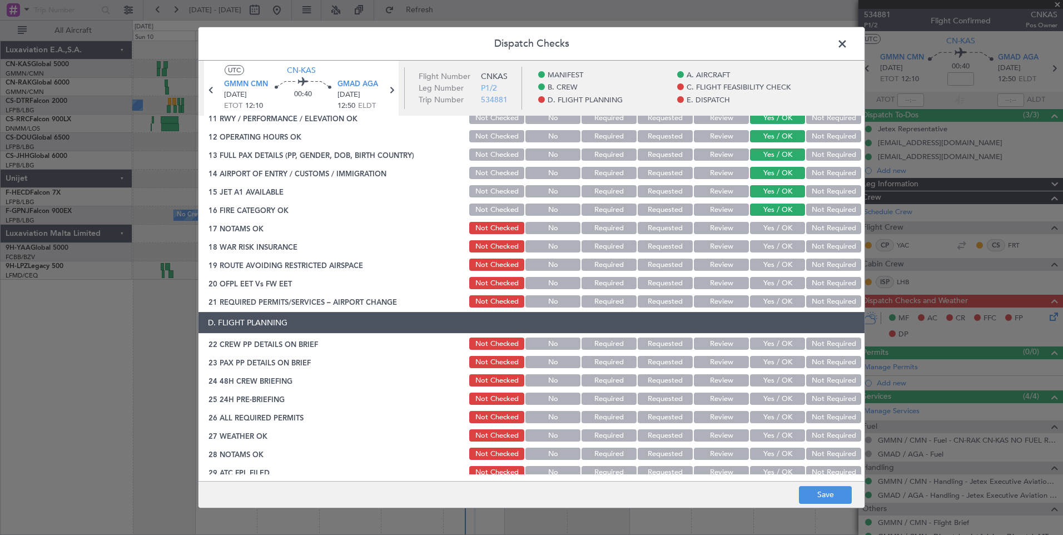
click at [785, 229] on button "Yes / OK" at bounding box center [777, 228] width 55 height 12
click at [785, 242] on button "Yes / OK" at bounding box center [777, 246] width 55 height 12
click at [782, 264] on button "Yes / OK" at bounding box center [777, 265] width 55 height 12
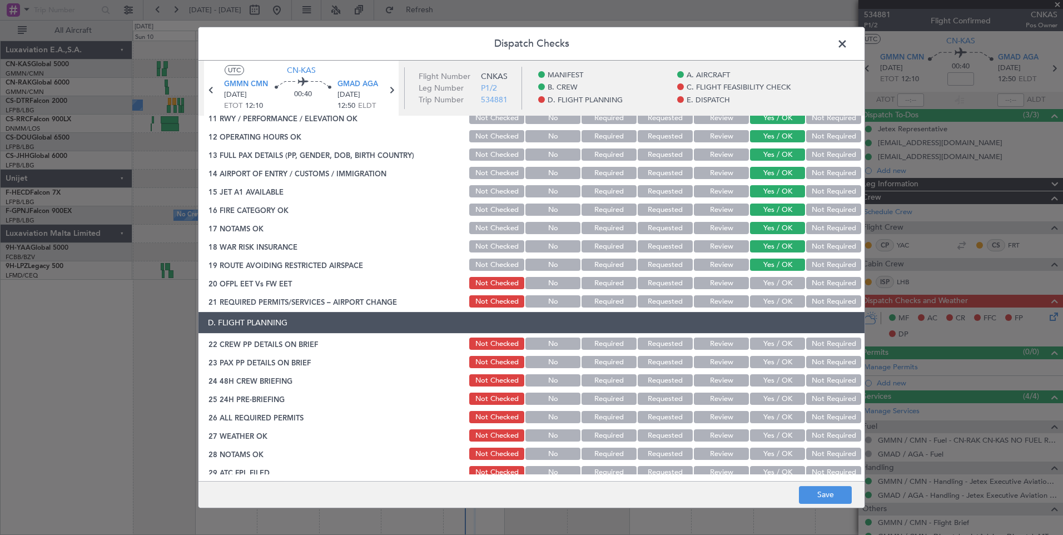
click at [782, 279] on button "Yes / OK" at bounding box center [777, 283] width 55 height 12
click at [781, 295] on div "Yes / OK" at bounding box center [776, 302] width 56 height 16
click at [781, 296] on button "Yes / OK" at bounding box center [777, 301] width 55 height 12
click at [781, 344] on button "Yes / OK" at bounding box center [777, 344] width 55 height 12
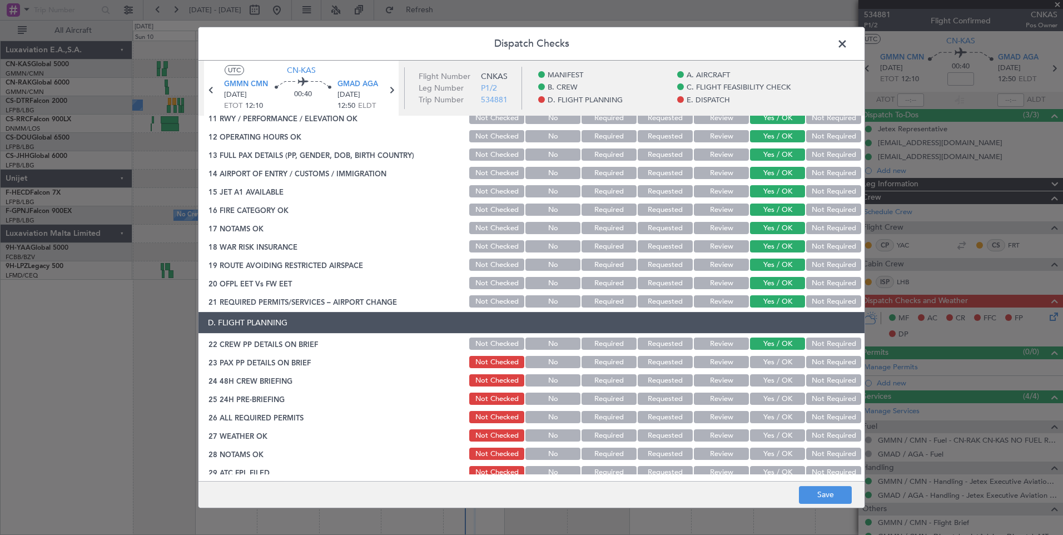
click at [779, 365] on button "Yes / OK" at bounding box center [777, 362] width 55 height 12
click at [777, 384] on button "Yes / OK" at bounding box center [777, 380] width 55 height 12
click at [777, 400] on button "Yes / OK" at bounding box center [777, 399] width 55 height 12
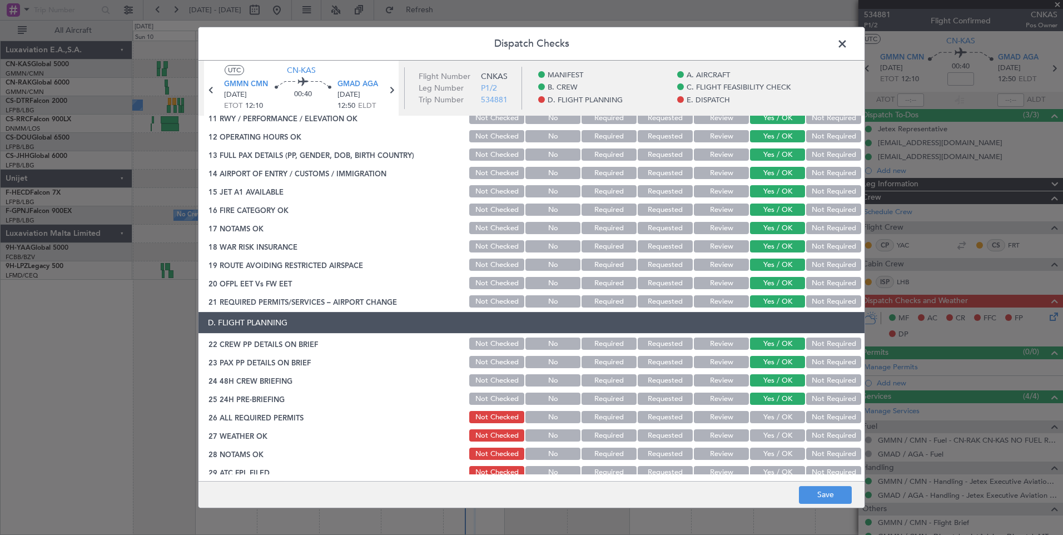
click at [779, 427] on section "D. FLIGHT PLANNING 22 CREW PP DETAILS ON BRIEF Not Checked No Required Requeste…" at bounding box center [532, 423] width 666 height 223
click at [779, 421] on button "Yes / OK" at bounding box center [777, 417] width 55 height 12
click at [779, 437] on button "Yes / OK" at bounding box center [777, 435] width 55 height 12
click at [780, 453] on button "Yes / OK" at bounding box center [777, 454] width 55 height 12
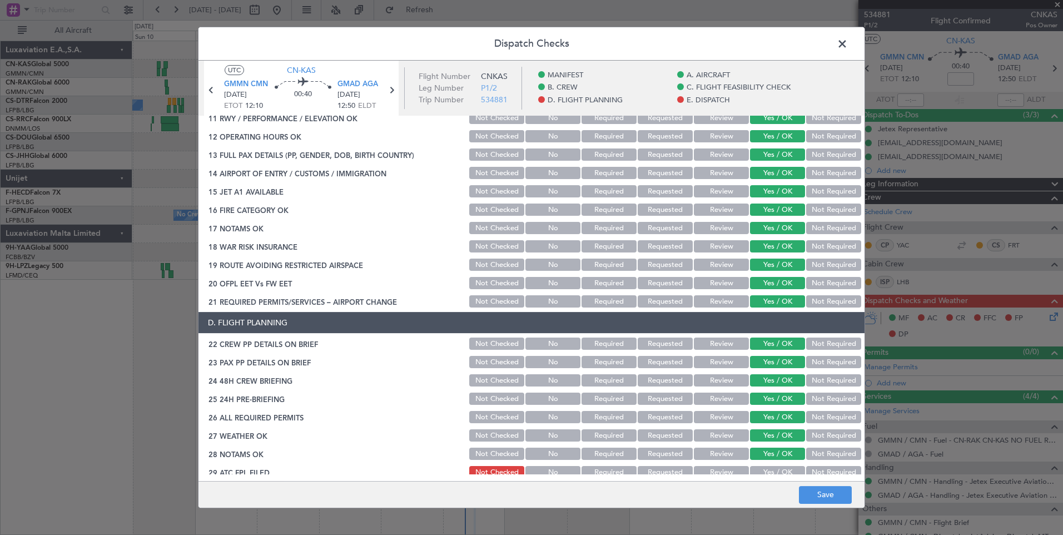
click at [782, 478] on main "UTC CN-KAS GMMN CMN [DATE] ETOT 12:10 00:40 GMAD AGA [DATE] 12:50 ELDT Flight N…" at bounding box center [532, 273] width 666 height 425
click at [785, 472] on button "Yes / OK" at bounding box center [777, 472] width 55 height 12
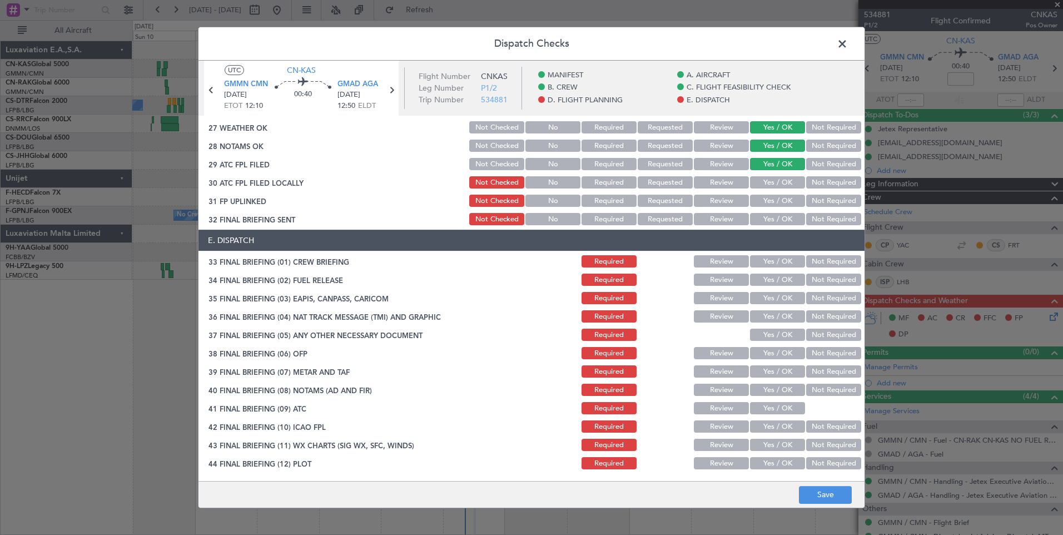
click at [779, 195] on button "Yes / OK" at bounding box center [777, 201] width 55 height 12
click at [776, 189] on div "Yes / OK" at bounding box center [776, 183] width 56 height 16
click at [765, 181] on button "Yes / OK" at bounding box center [777, 182] width 55 height 12
click at [778, 222] on button "Yes / OK" at bounding box center [777, 219] width 55 height 12
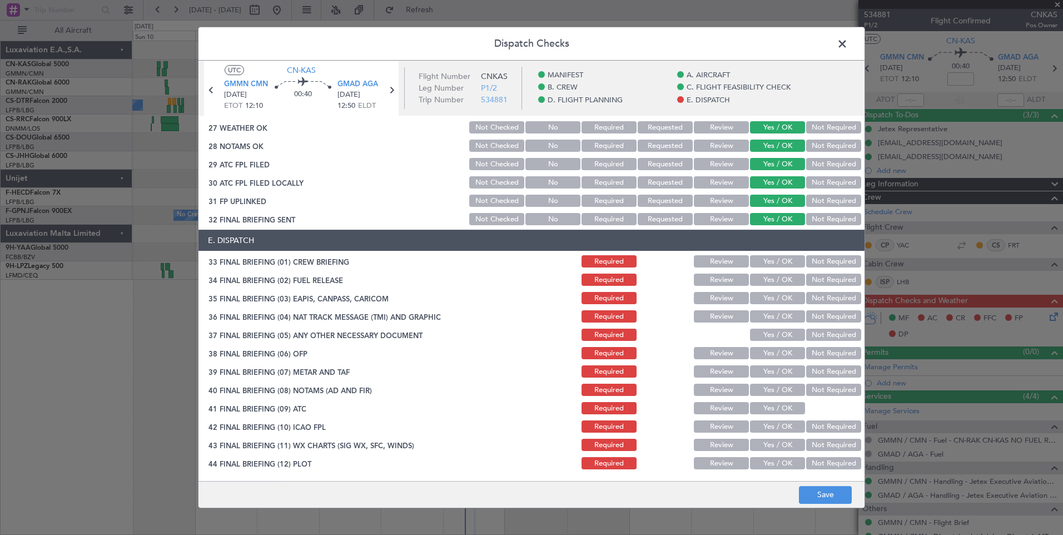
click at [784, 264] on button "Yes / OK" at bounding box center [777, 261] width 55 height 12
click at [785, 289] on section "E. DISPATCH 33 FINAL BRIEFING (01) CREW BRIEFING Required Review Yes / OK Not R…" at bounding box center [532, 350] width 666 height 241
click at [773, 275] on button "Yes / OK" at bounding box center [777, 280] width 55 height 12
click at [776, 293] on button "Yes / OK" at bounding box center [777, 298] width 55 height 12
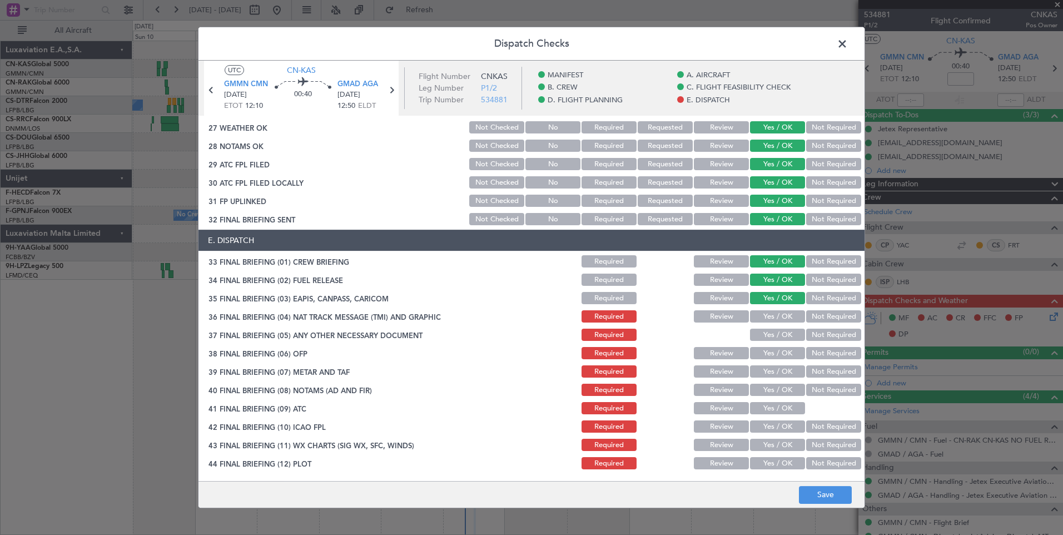
click at [778, 316] on button "Yes / OK" at bounding box center [777, 316] width 55 height 12
click at [779, 341] on div "Yes / OK" at bounding box center [776, 335] width 56 height 16
click at [770, 340] on button "Yes / OK" at bounding box center [777, 335] width 55 height 12
click at [771, 358] on button "Yes / OK" at bounding box center [777, 353] width 55 height 12
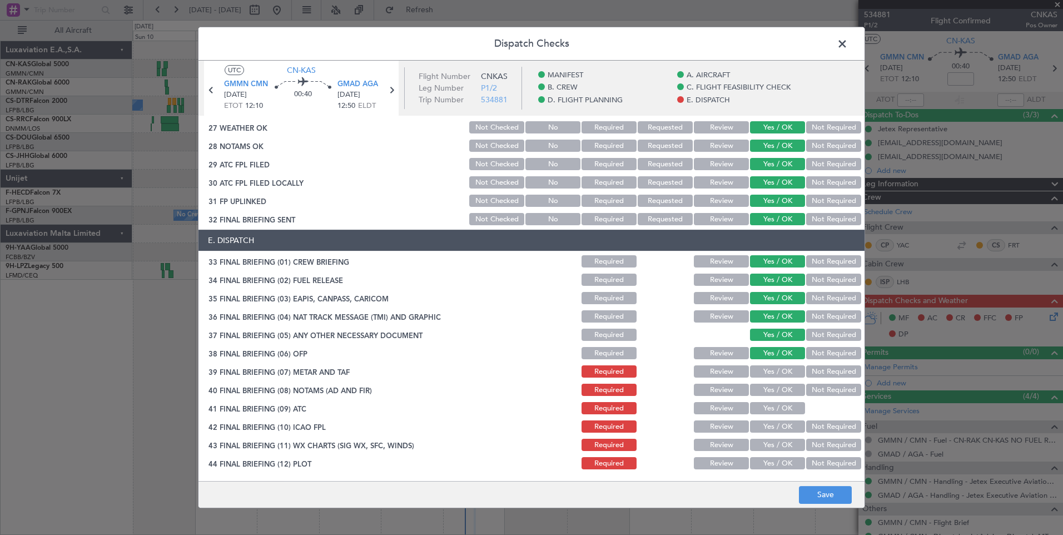
click at [776, 375] on button "Yes / OK" at bounding box center [777, 371] width 55 height 12
click at [777, 394] on button "Yes / OK" at bounding box center [777, 390] width 55 height 12
click at [778, 414] on button "Yes / OK" at bounding box center [777, 408] width 55 height 12
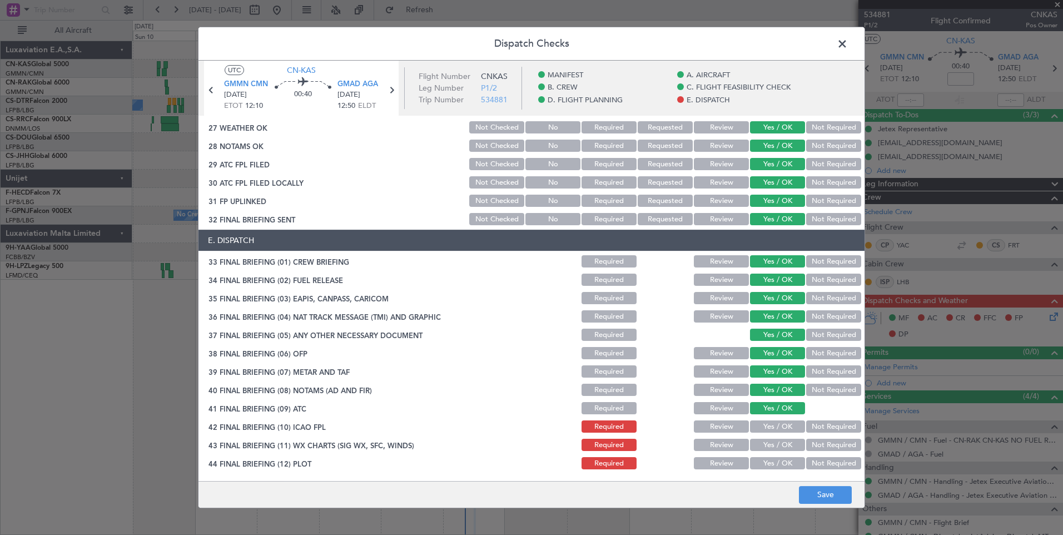
click at [779, 432] on button "Yes / OK" at bounding box center [777, 426] width 55 height 12
click at [779, 445] on button "Yes / OK" at bounding box center [777, 445] width 55 height 12
click at [780, 466] on button "Yes / OK" at bounding box center [777, 463] width 55 height 12
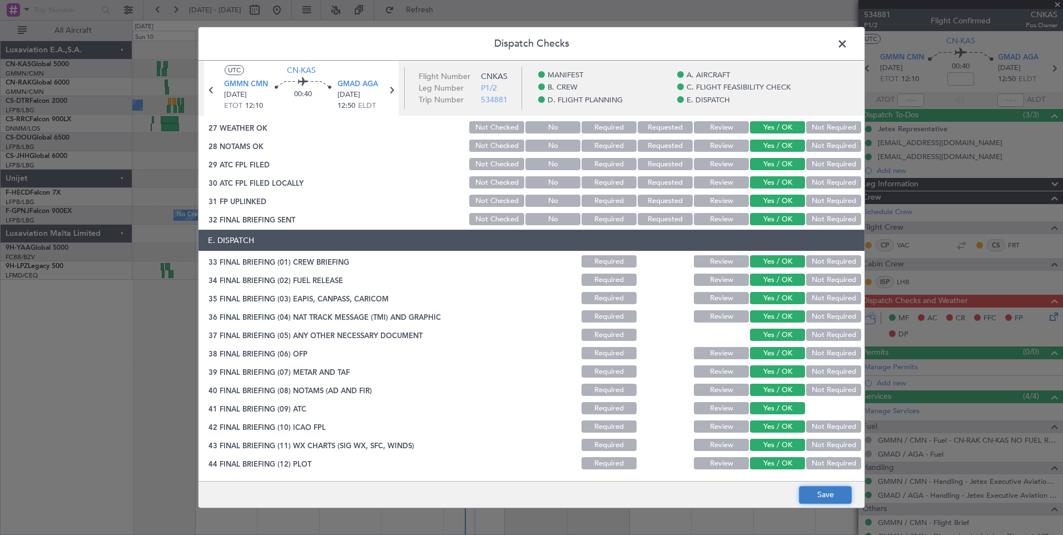
click at [821, 497] on button "Save" at bounding box center [825, 495] width 53 height 18
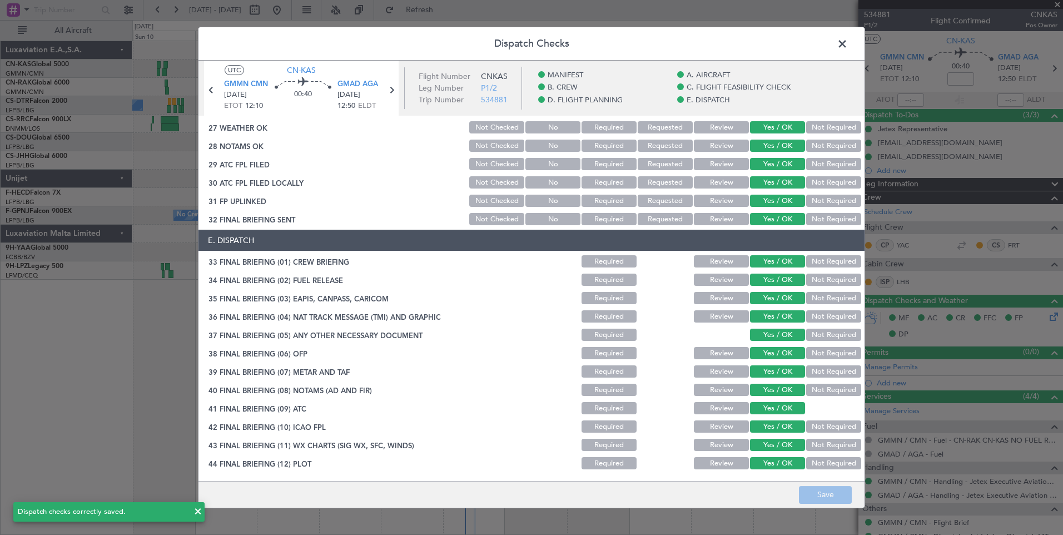
click at [848, 41] on span at bounding box center [848, 47] width 0 height 22
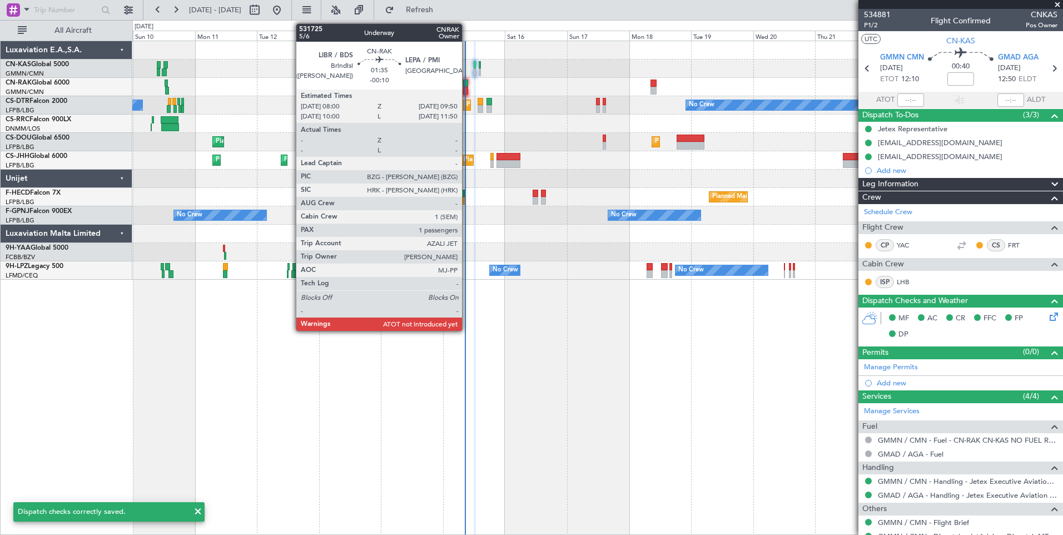
click at [467, 90] on div at bounding box center [465, 91] width 5 height 8
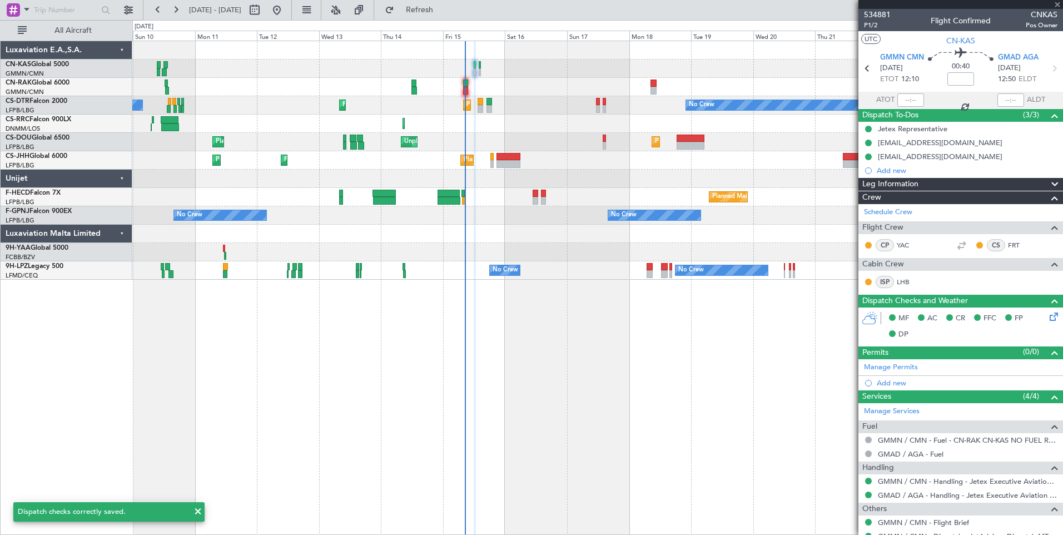
type input "-00:10"
type input "1"
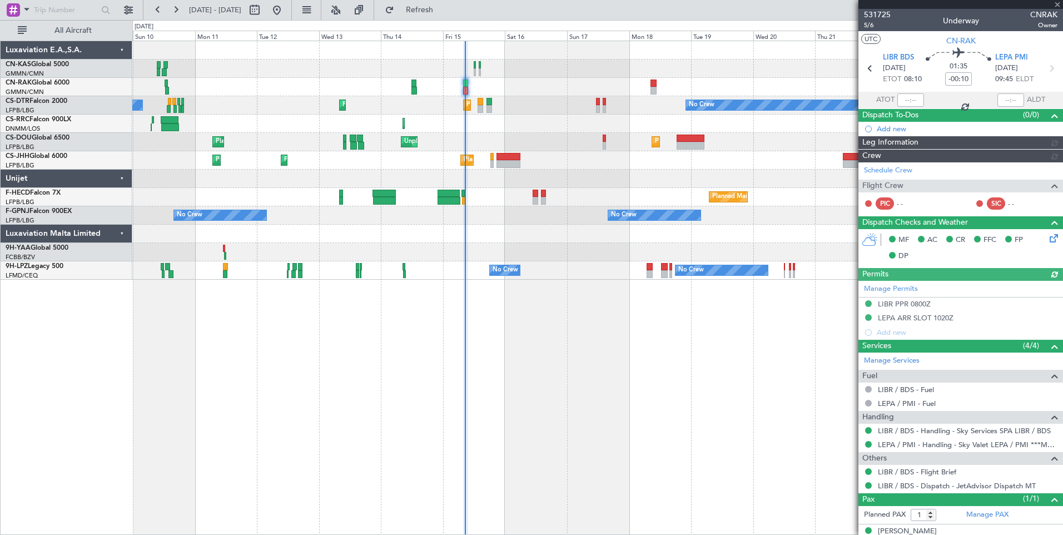
type input "[PERSON_NAME] ([PERSON_NAME])"
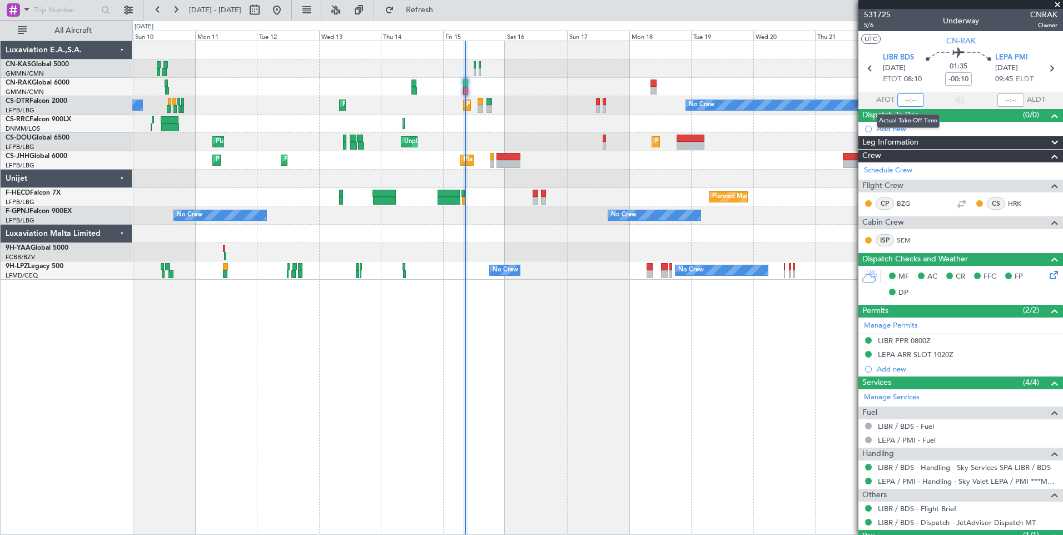
click at [910, 101] on input "text" at bounding box center [911, 99] width 27 height 13
type input "08:21"
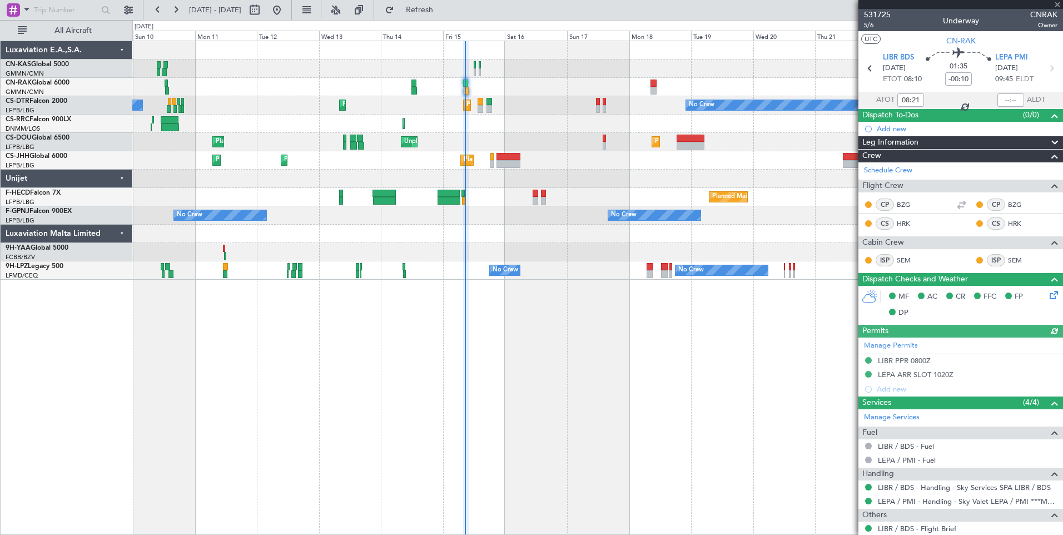
type input "[PERSON_NAME] ([PERSON_NAME])"
click at [557, 356] on div "Planned Maint [GEOGRAPHIC_DATA] ([GEOGRAPHIC_DATA]) No Crew Planned Maint [GEOG…" at bounding box center [597, 288] width 931 height 494
type input "[PERSON_NAME] ([PERSON_NAME])"
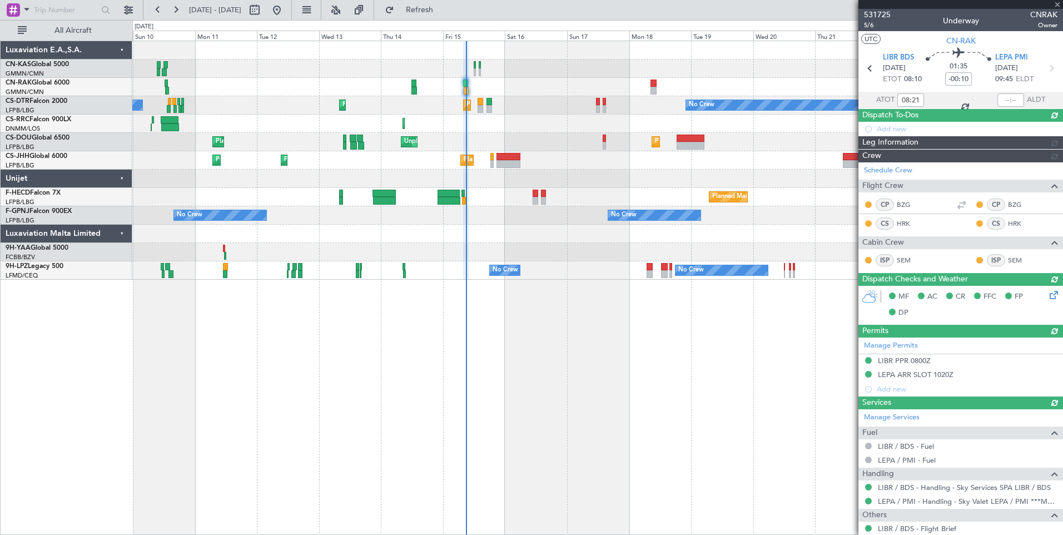
type input "[PERSON_NAME] ([PERSON_NAME])"
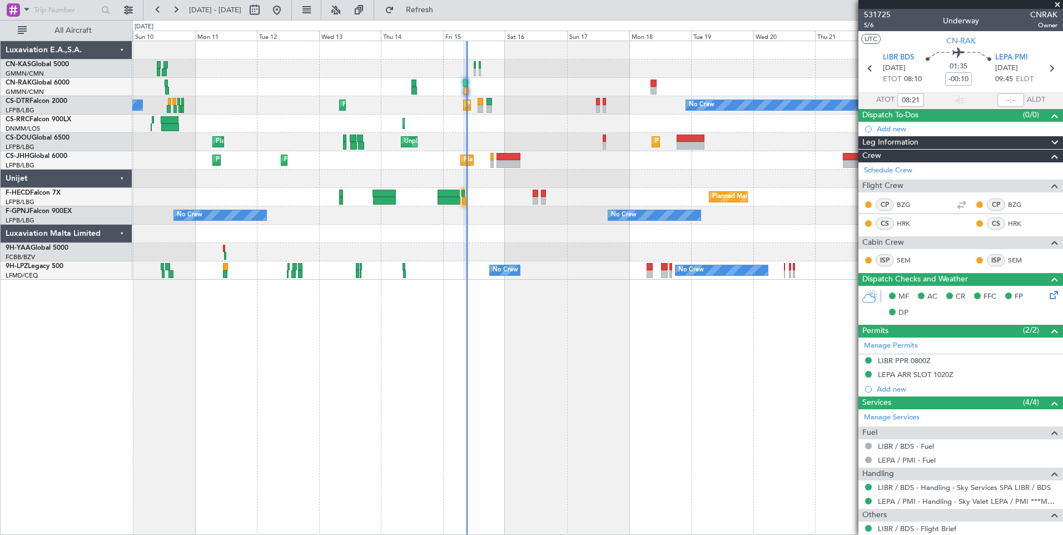
type input "[PERSON_NAME] ([PERSON_NAME])"
